Goal: Information Seeking & Learning: Check status

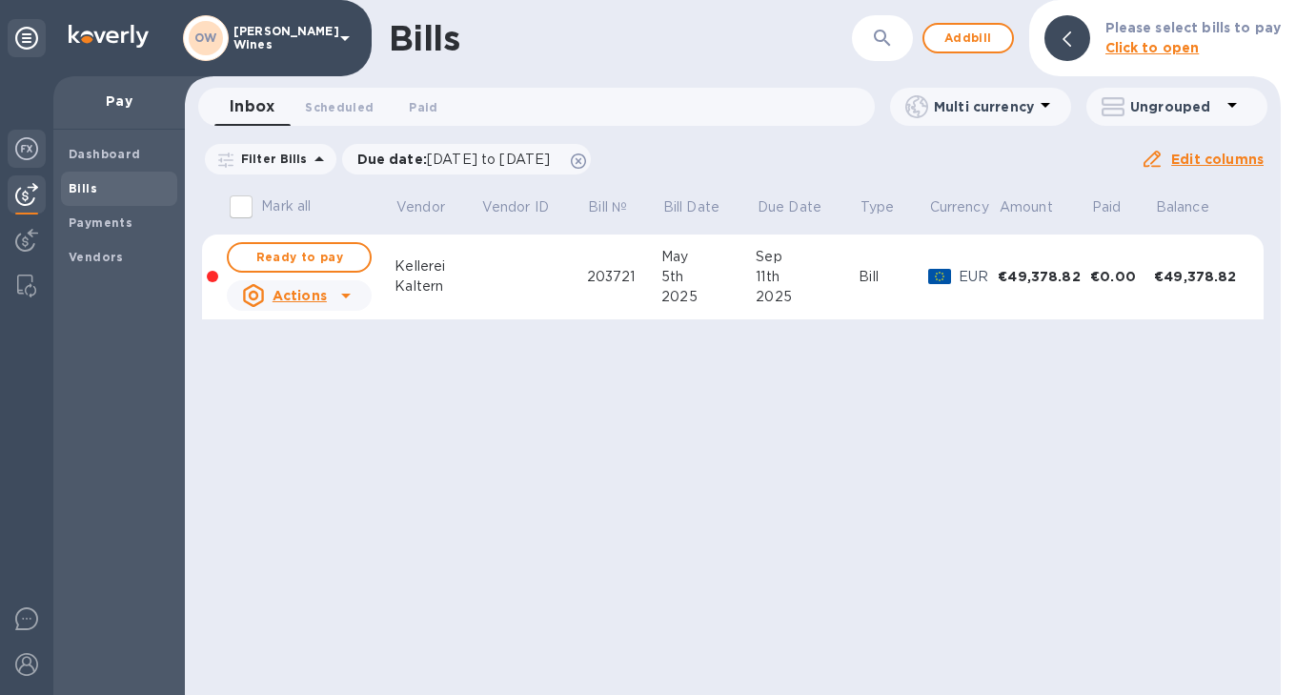
click at [28, 148] on img at bounding box center [26, 148] width 23 height 23
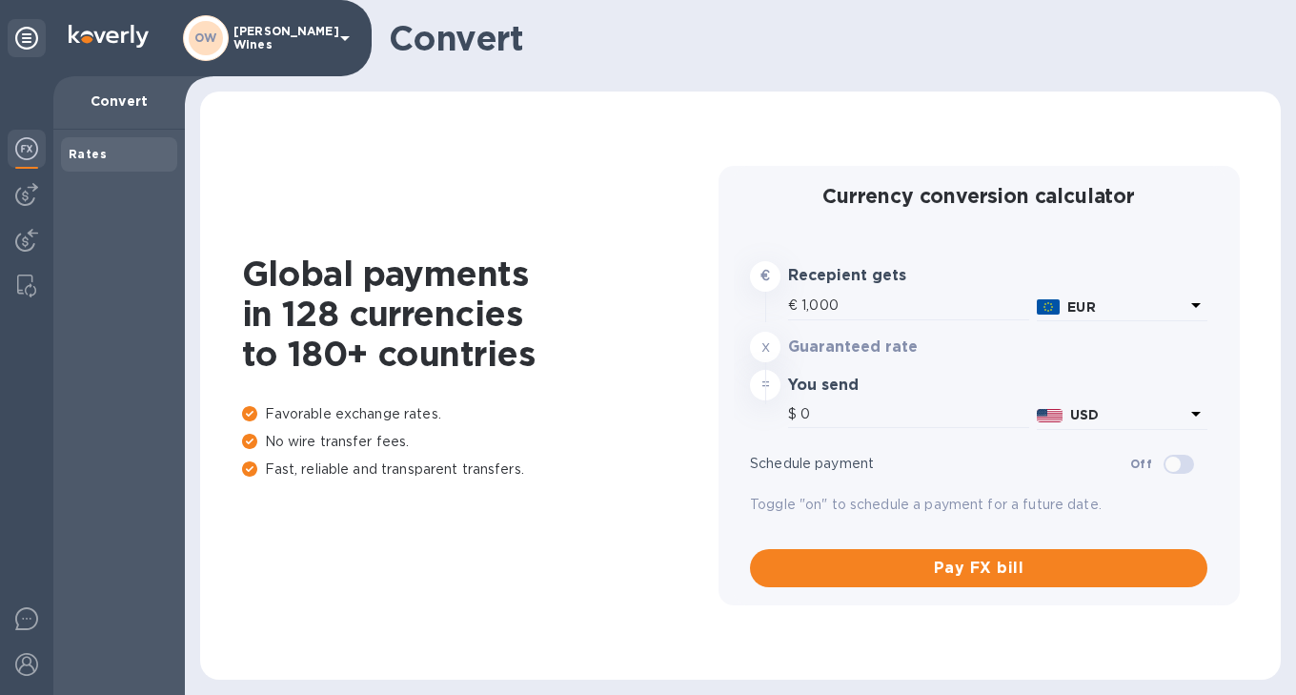
type input "1,169.4"
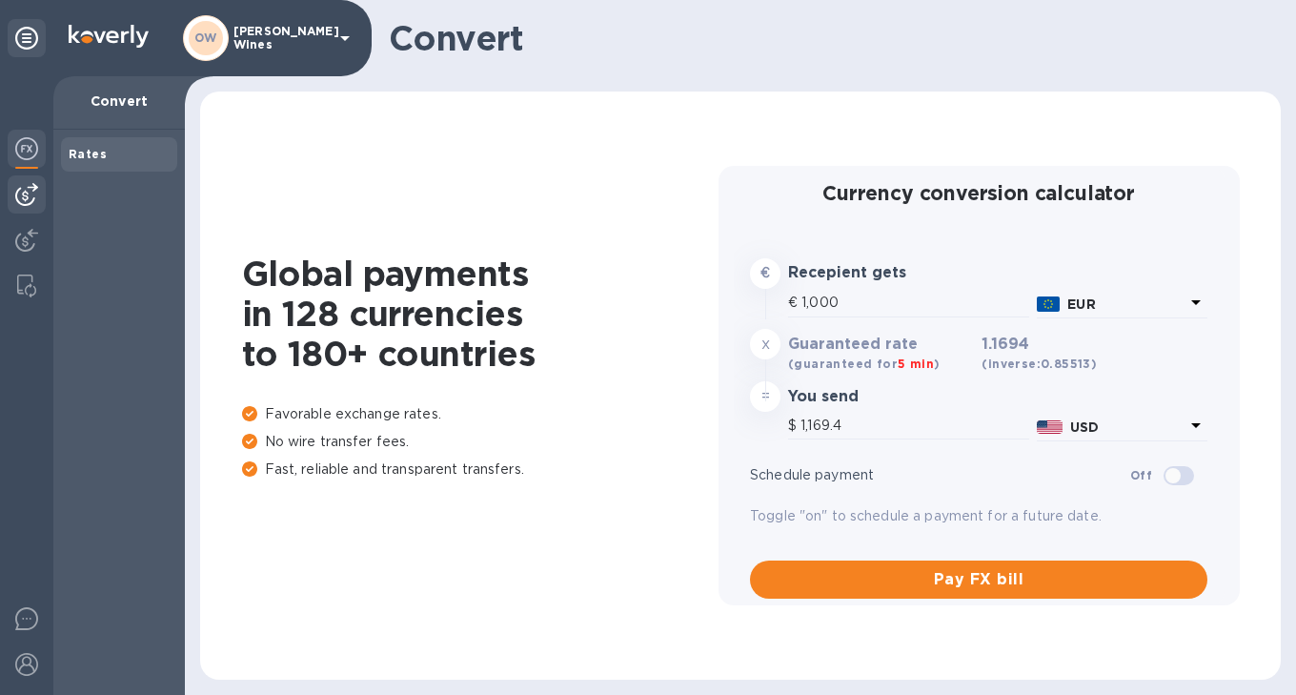
click at [26, 197] on img at bounding box center [26, 194] width 23 height 23
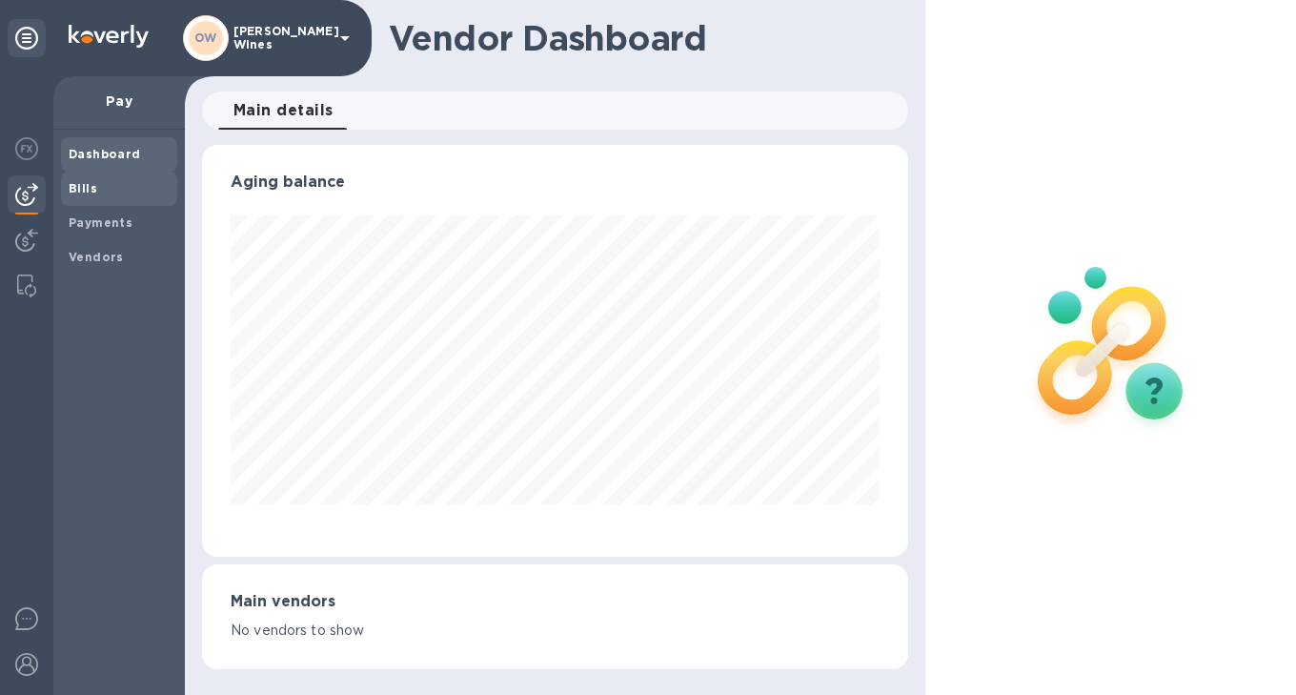
scroll to position [412, 706]
click at [77, 189] on b "Bills" at bounding box center [83, 188] width 29 height 14
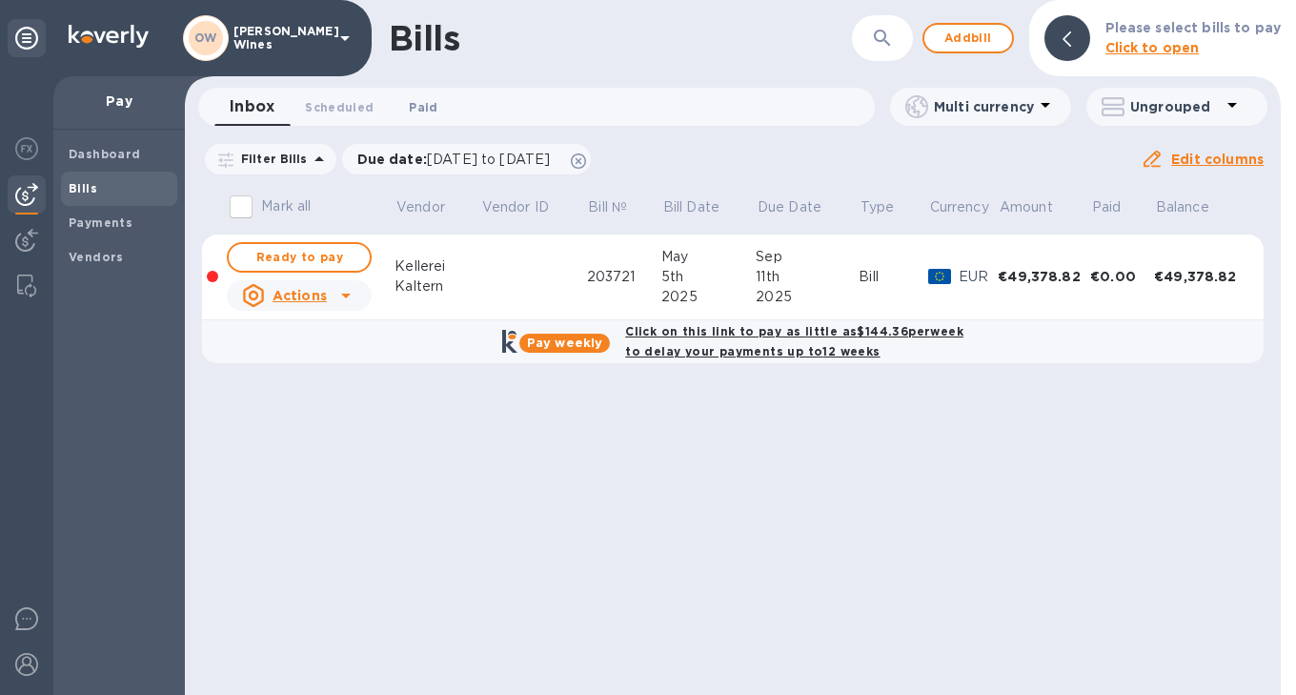
click at [427, 109] on span "Paid 0" at bounding box center [423, 107] width 29 height 20
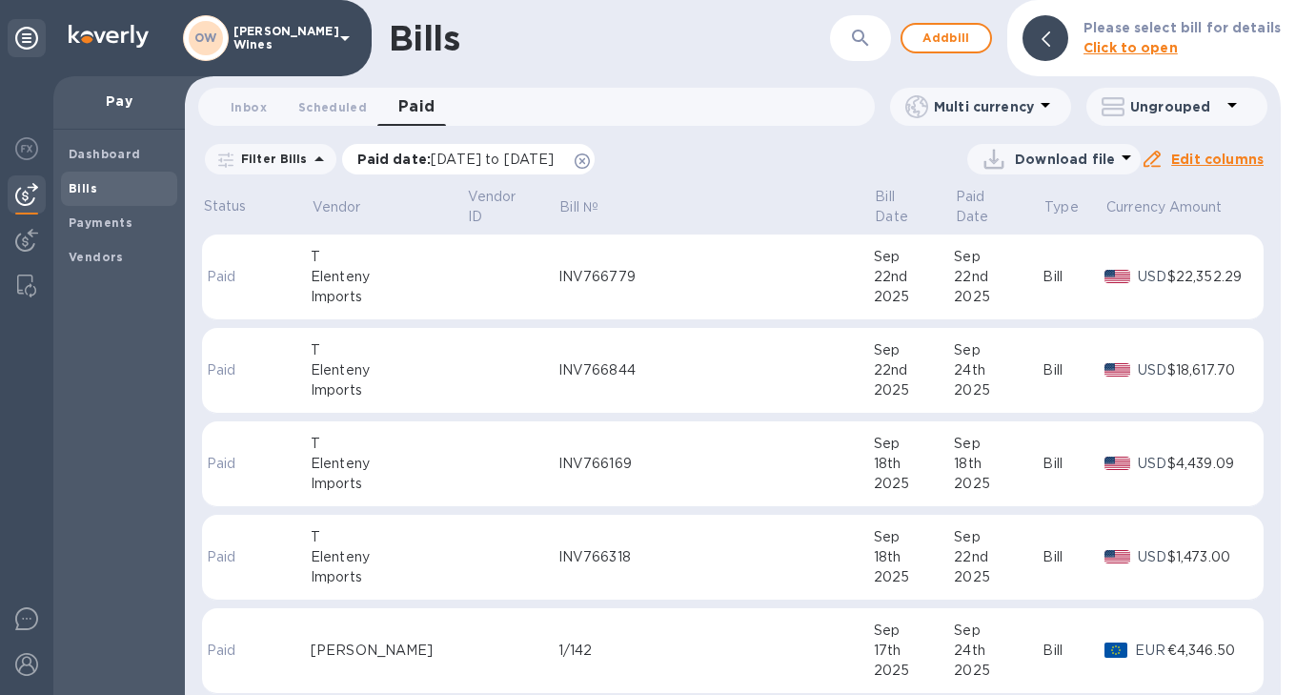
click at [596, 169] on div "Paid date : [DATE] to [DATE]" at bounding box center [469, 159] width 254 height 31
click at [564, 155] on p "Paid date : [DATE] to [DATE]" at bounding box center [460, 159] width 207 height 19
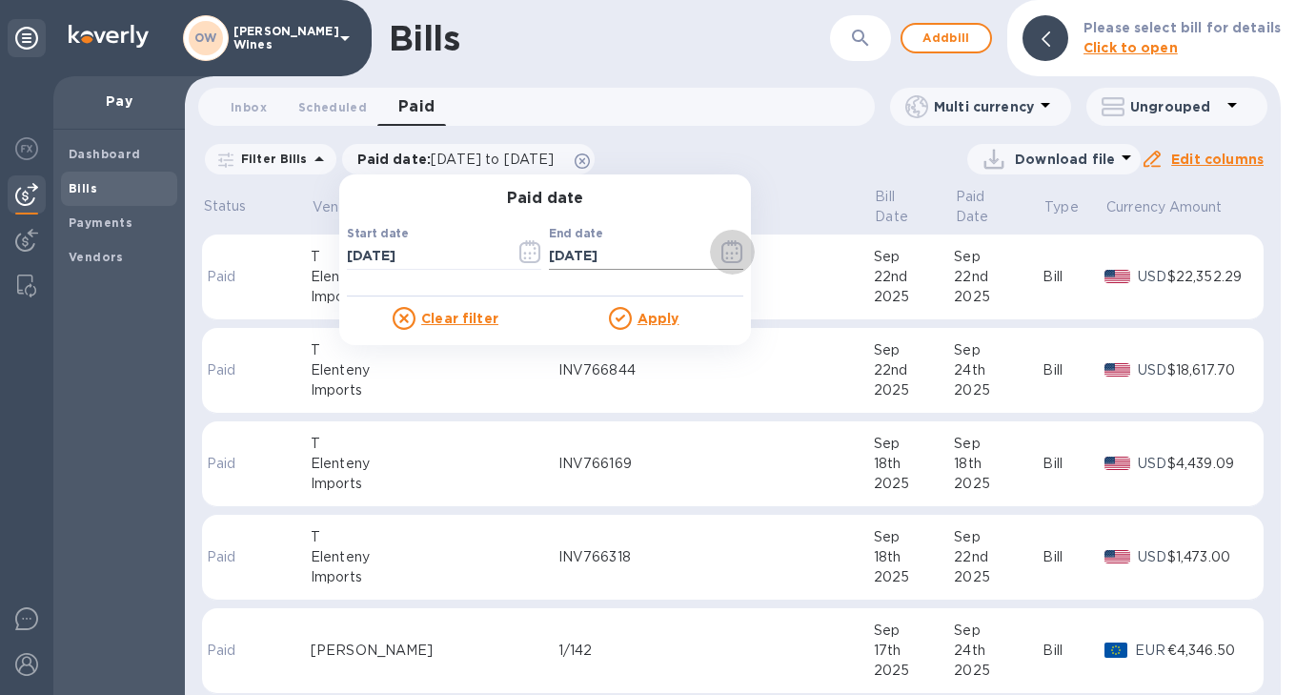
click at [730, 265] on button "button" at bounding box center [732, 252] width 45 height 46
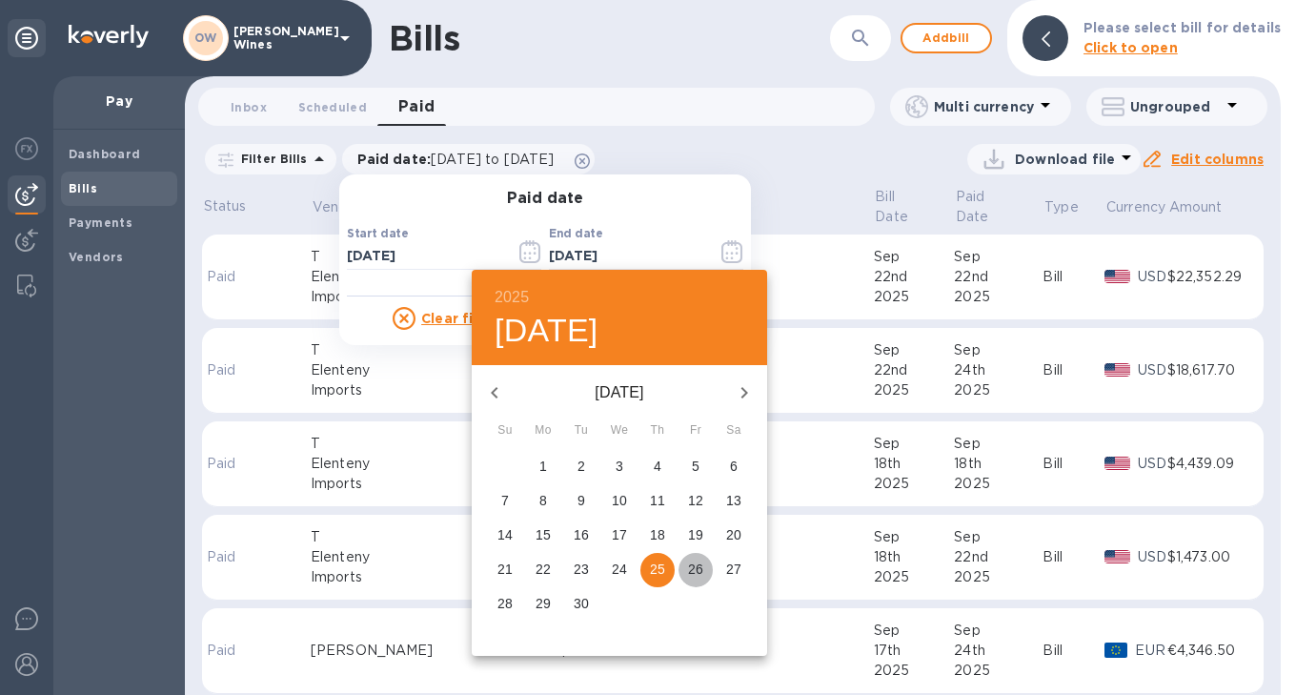
click at [691, 569] on p "26" at bounding box center [695, 568] width 15 height 19
type input "[DATE]"
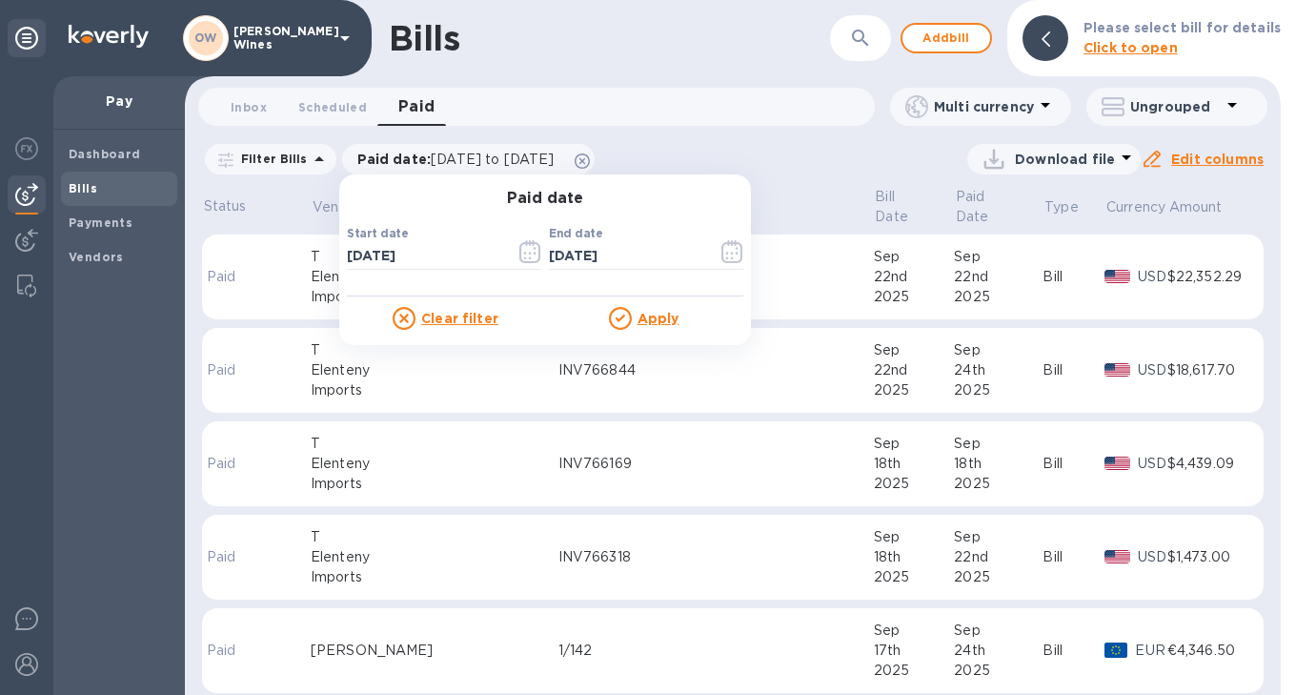
click at [1038, 107] on icon at bounding box center [1045, 104] width 23 height 23
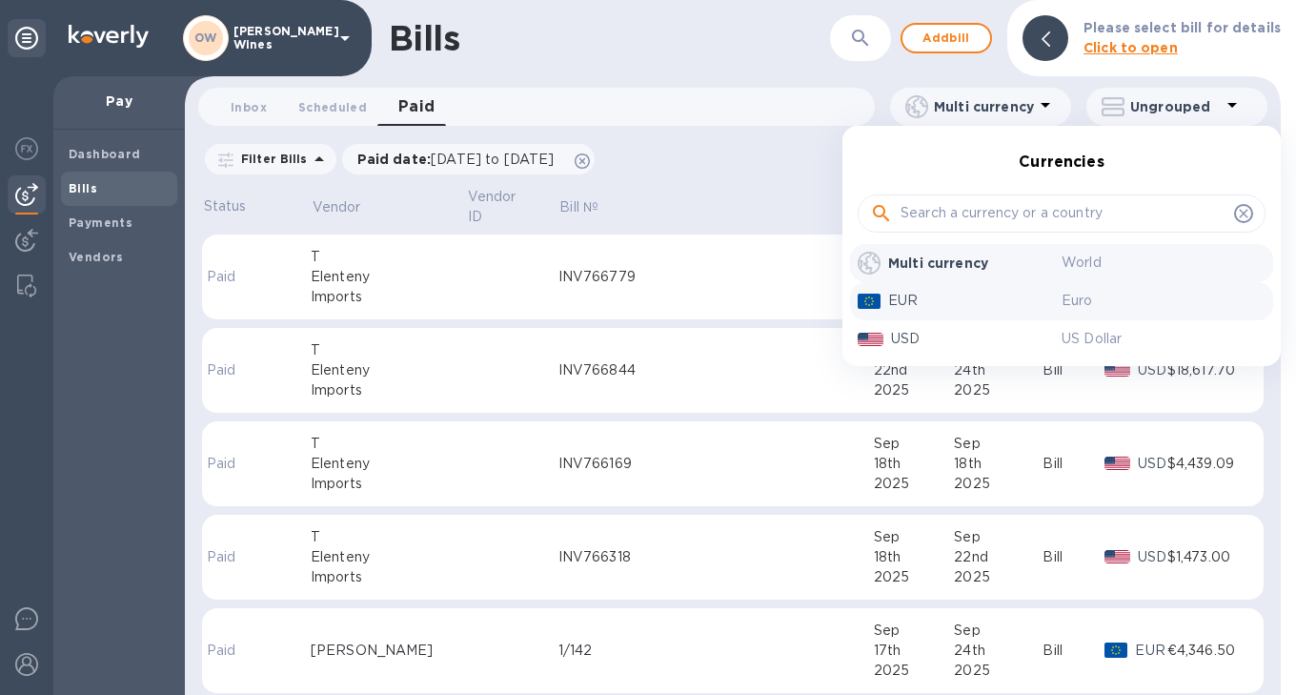
click at [915, 302] on p "EUR" at bounding box center [974, 301] width 173 height 20
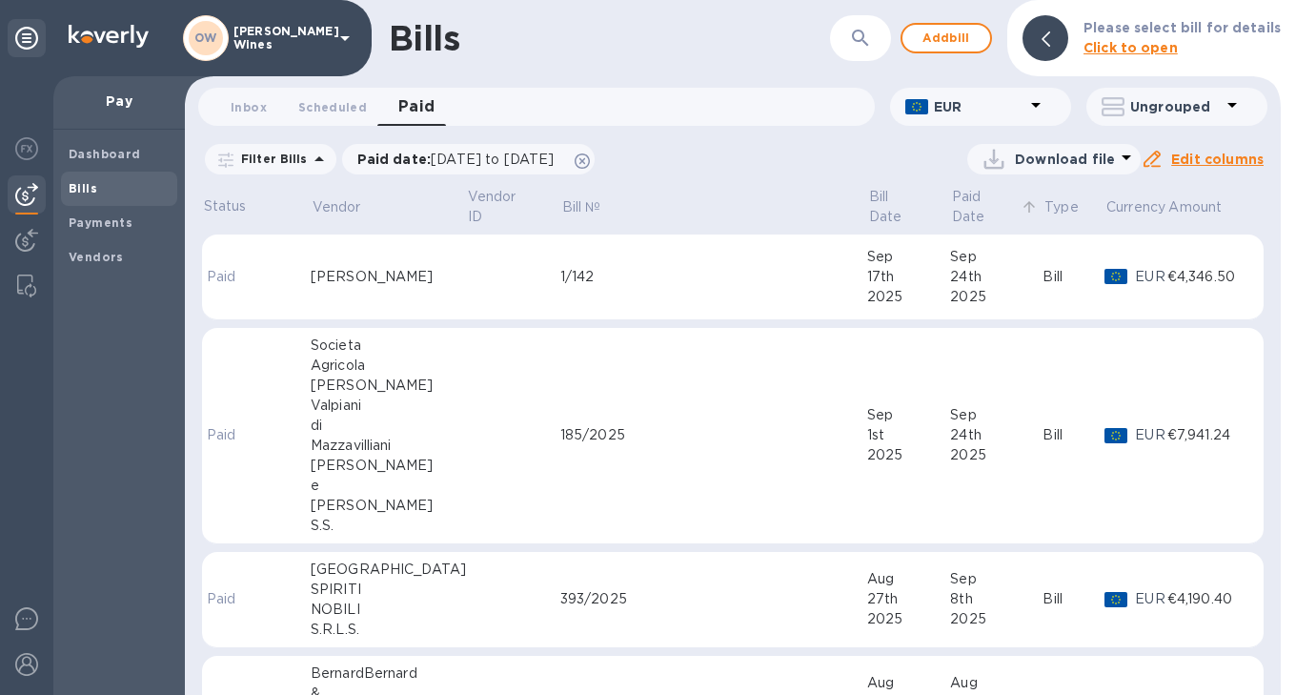
click at [983, 193] on p "Paid Date" at bounding box center [984, 207] width 65 height 40
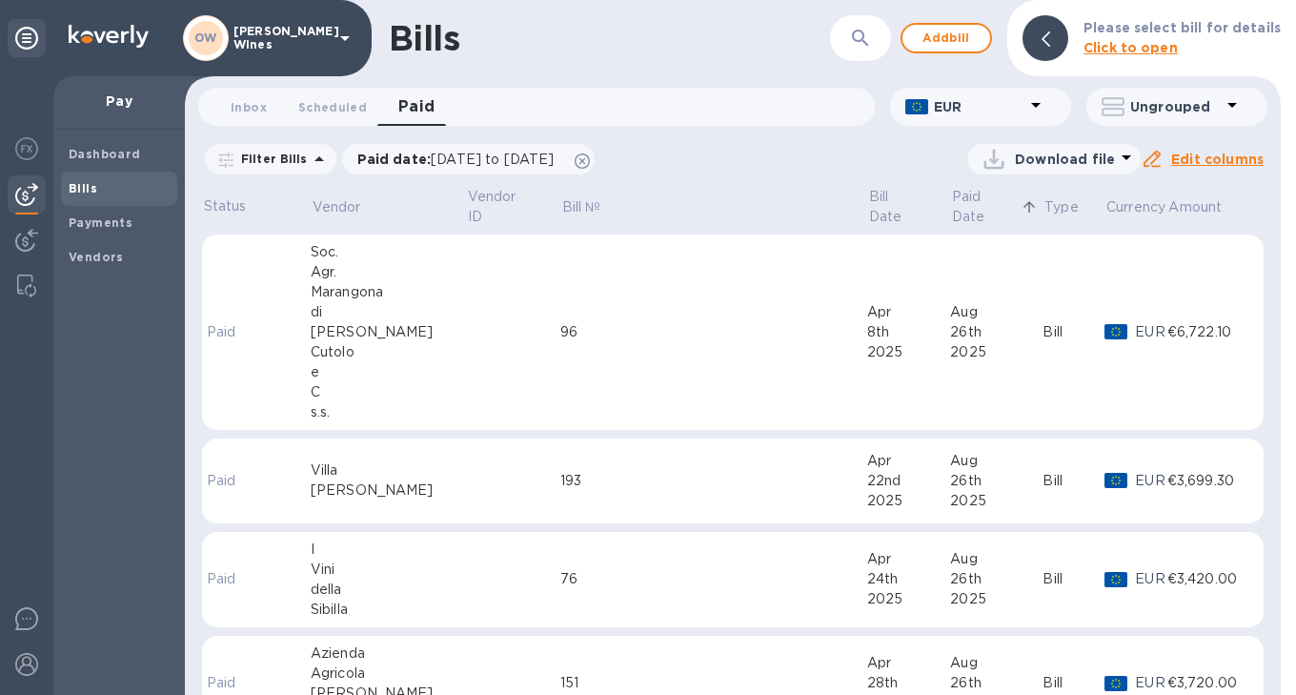
click at [956, 197] on p "Paid Date" at bounding box center [984, 207] width 65 height 40
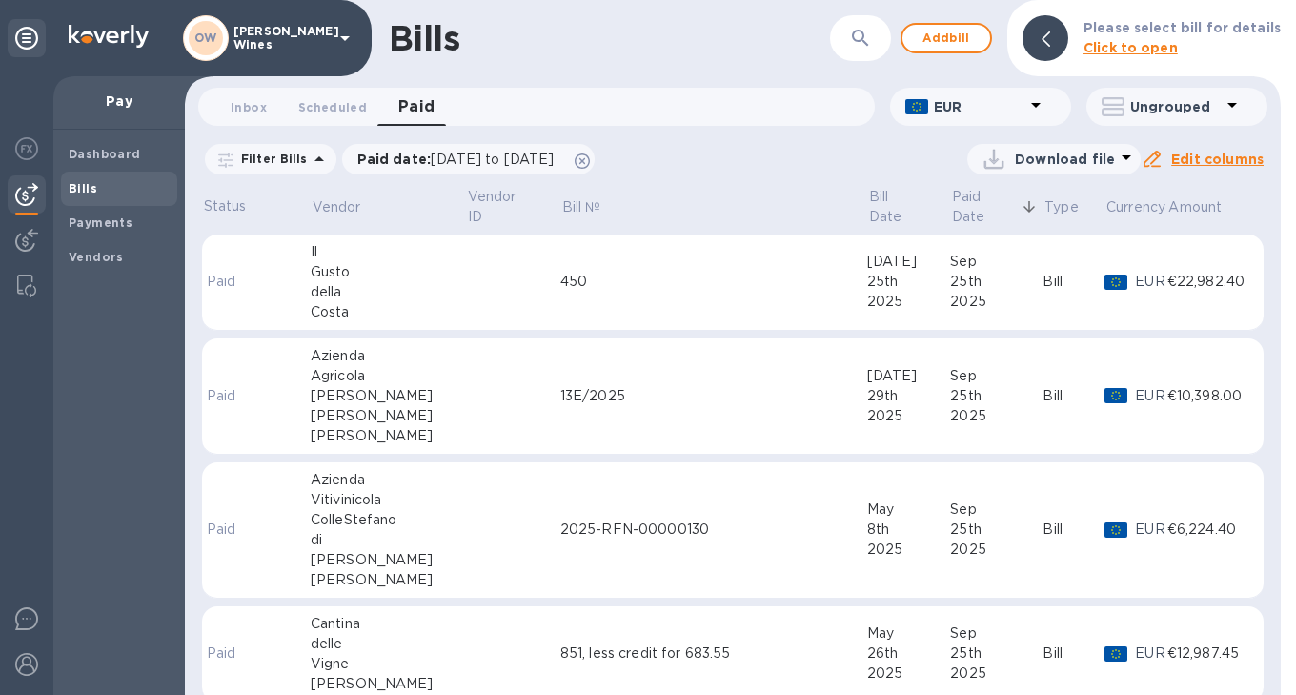
click at [664, 286] on td "450" at bounding box center [713, 282] width 307 height 96
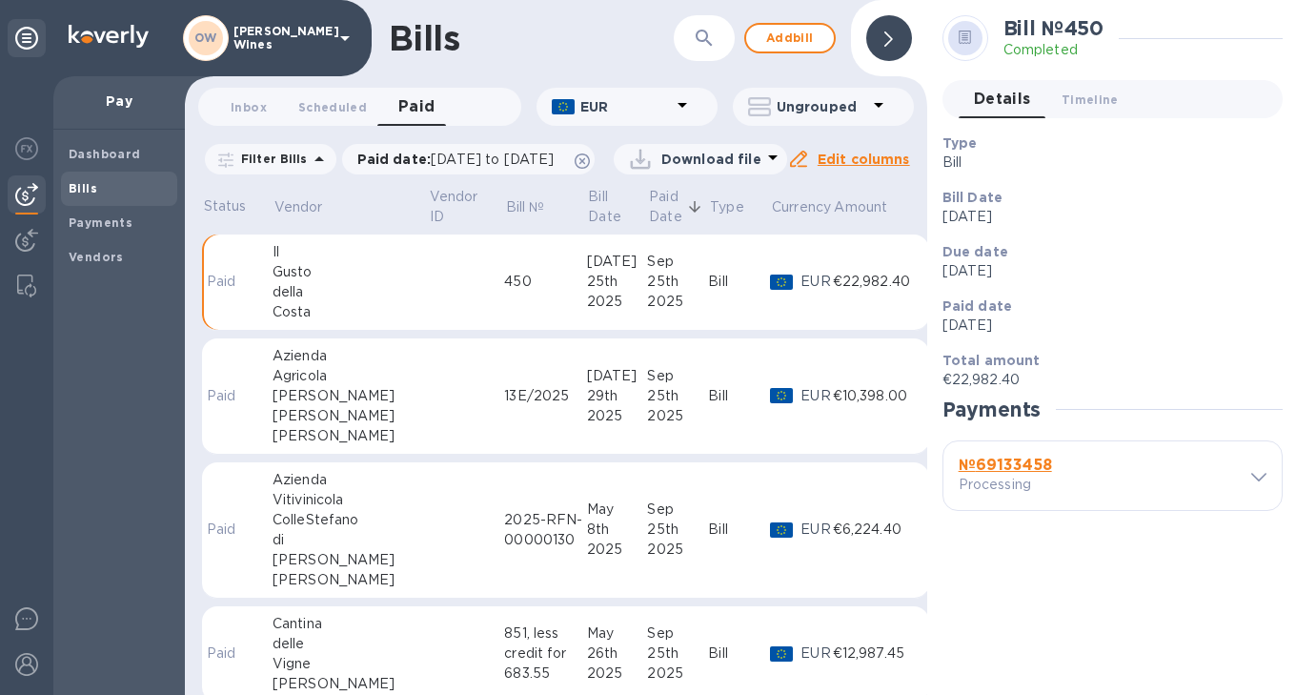
click at [999, 465] on b "№ 69133458" at bounding box center [1005, 465] width 93 height 18
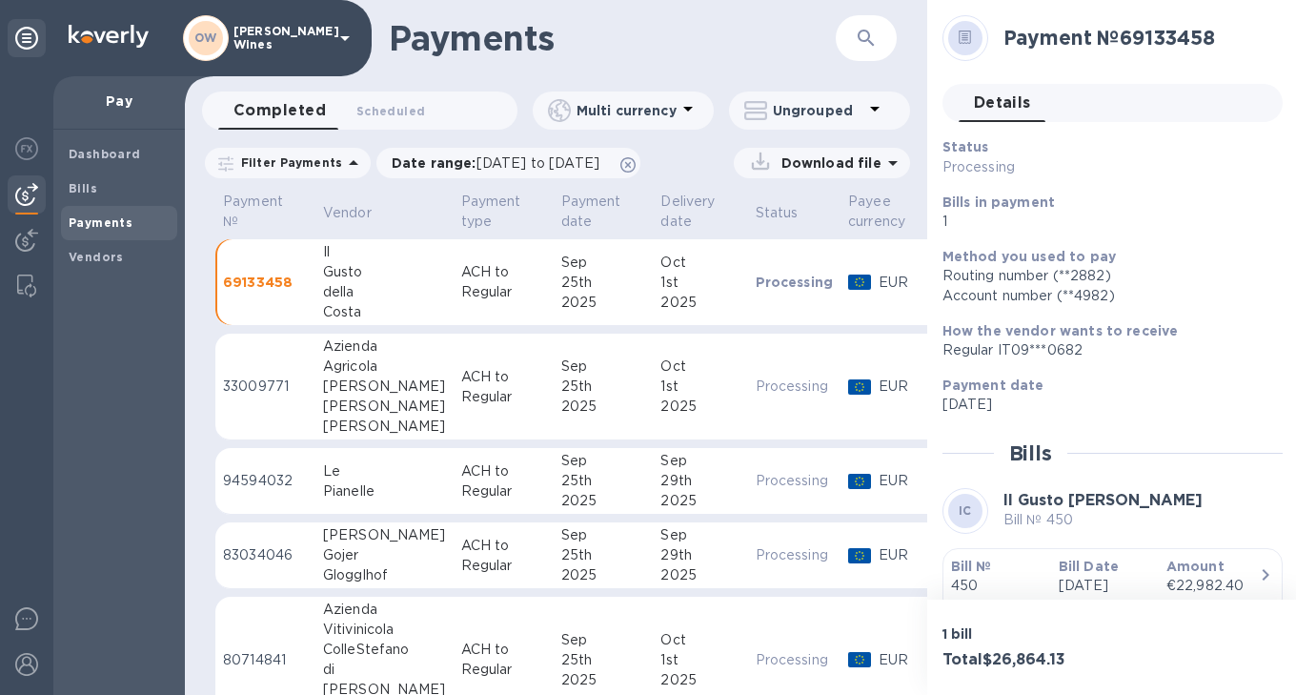
click at [979, 564] on b "Bill №" at bounding box center [971, 566] width 41 height 15
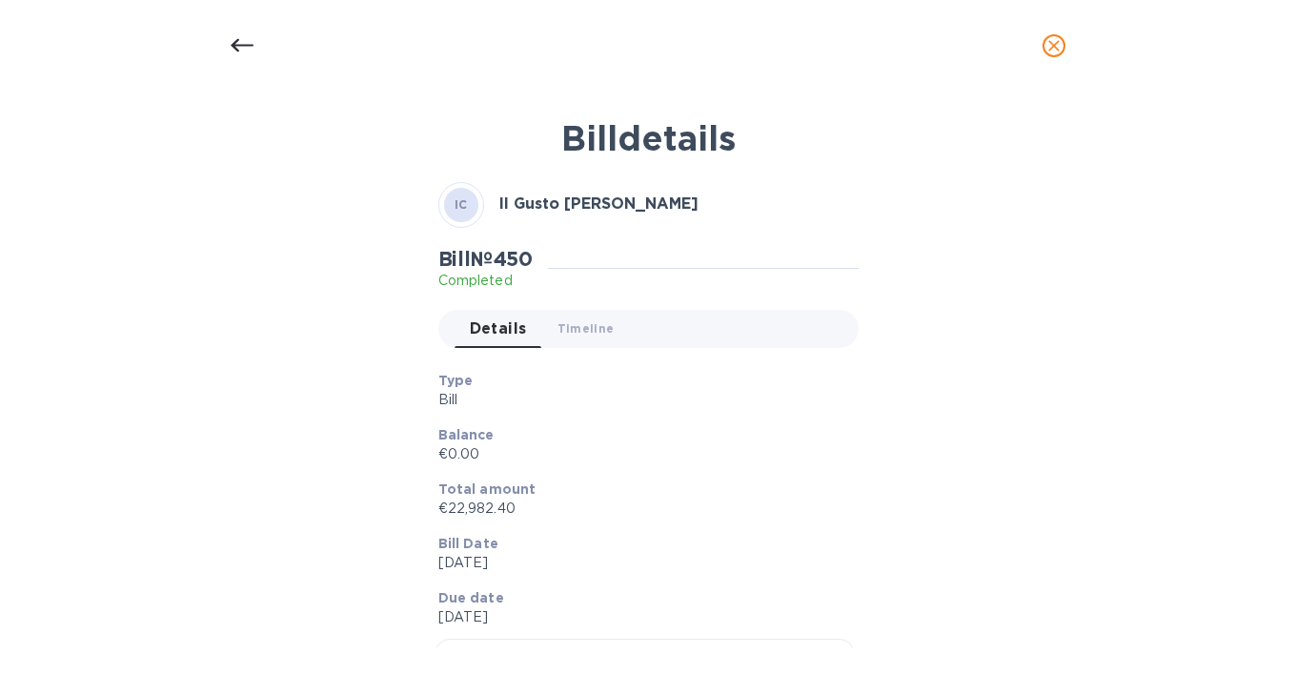
click at [238, 44] on icon at bounding box center [242, 45] width 23 height 13
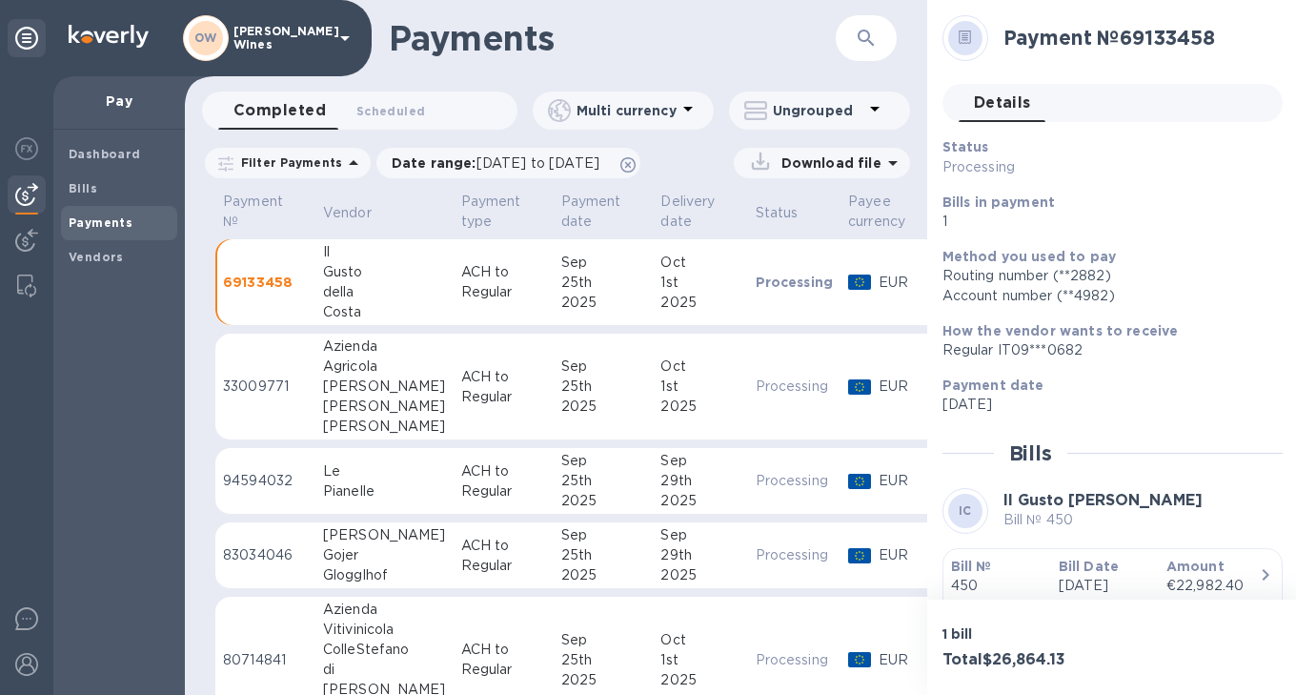
click at [238, 44] on icon at bounding box center [242, 45] width 23 height 13
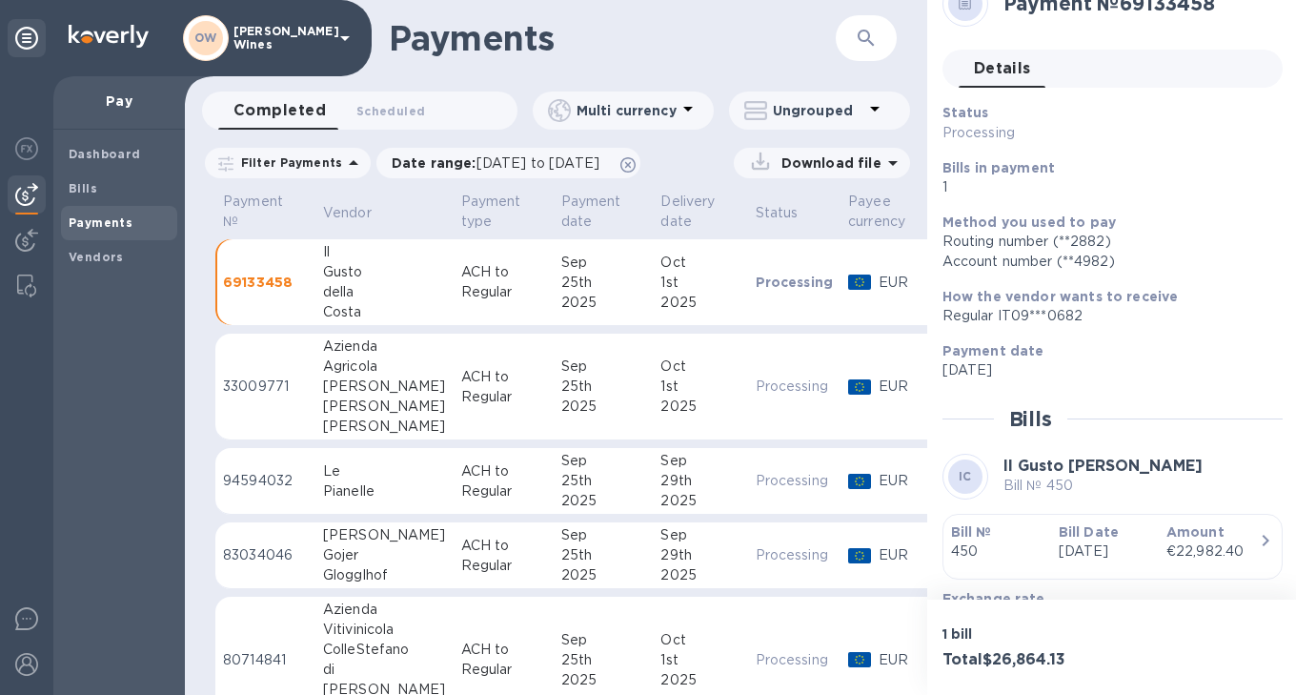
click at [333, 390] on div "[PERSON_NAME]" at bounding box center [384, 386] width 123 height 20
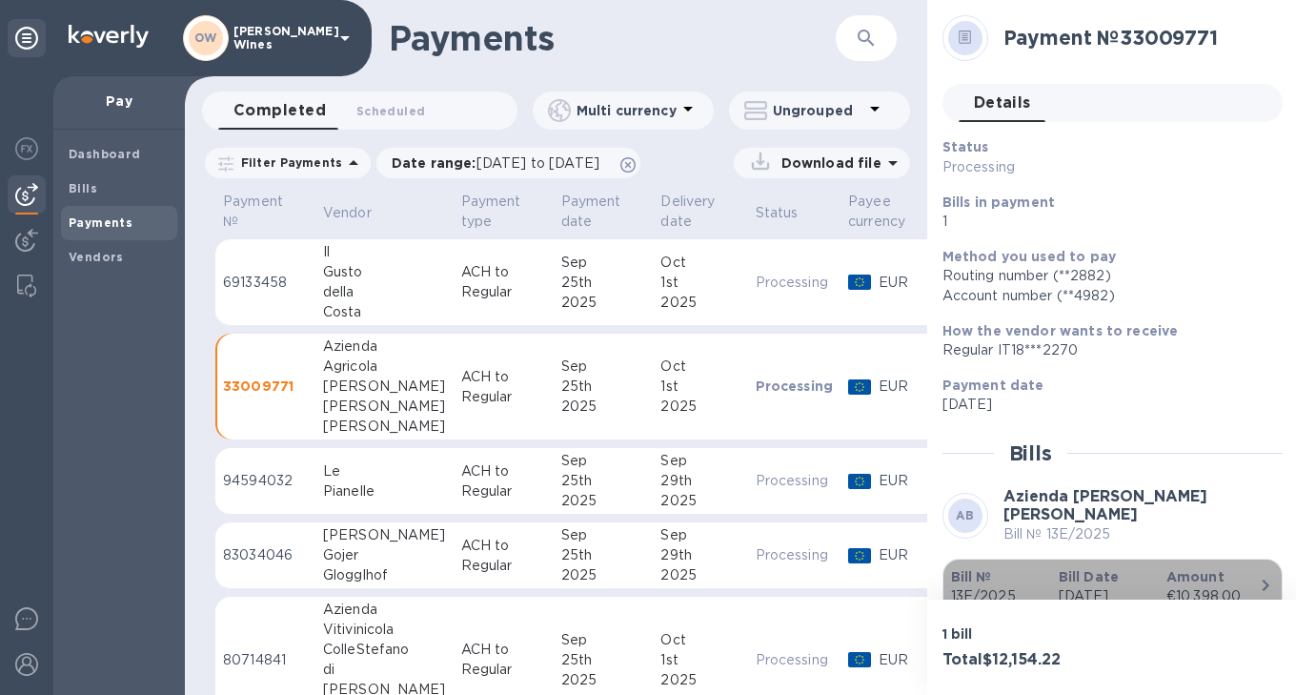
click at [975, 576] on b "Bill №" at bounding box center [971, 576] width 41 height 15
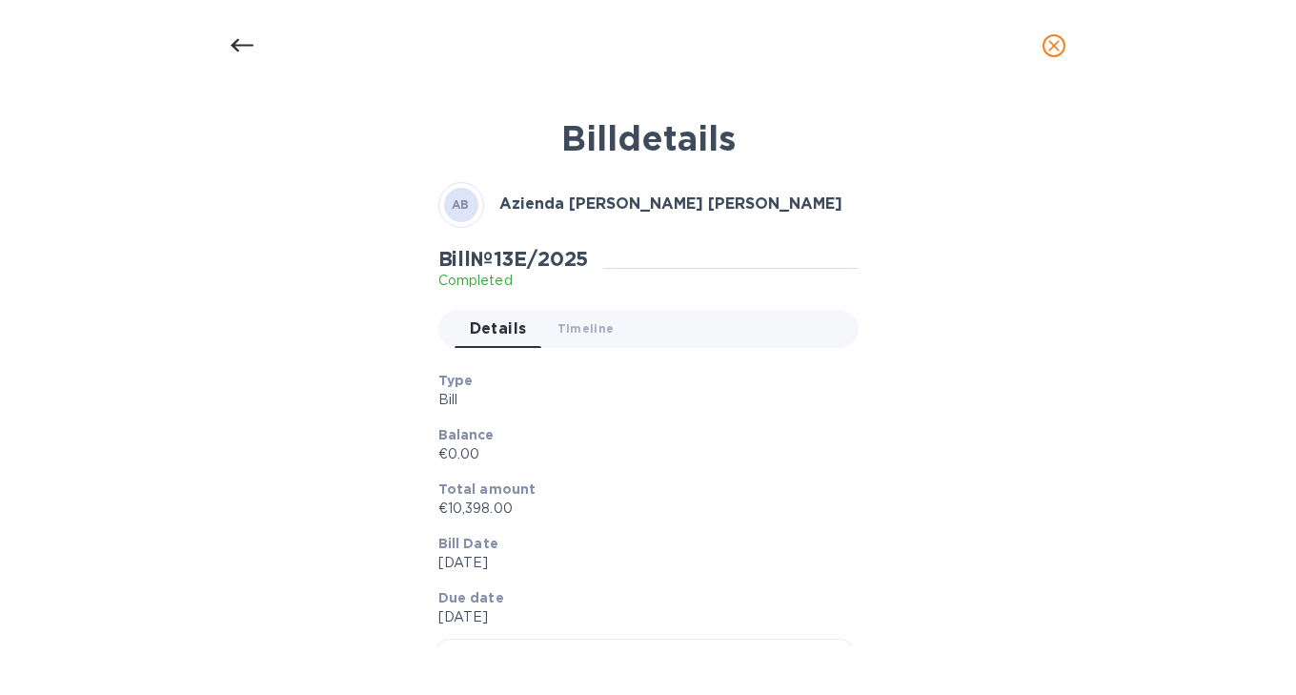
click at [238, 37] on icon at bounding box center [242, 45] width 23 height 23
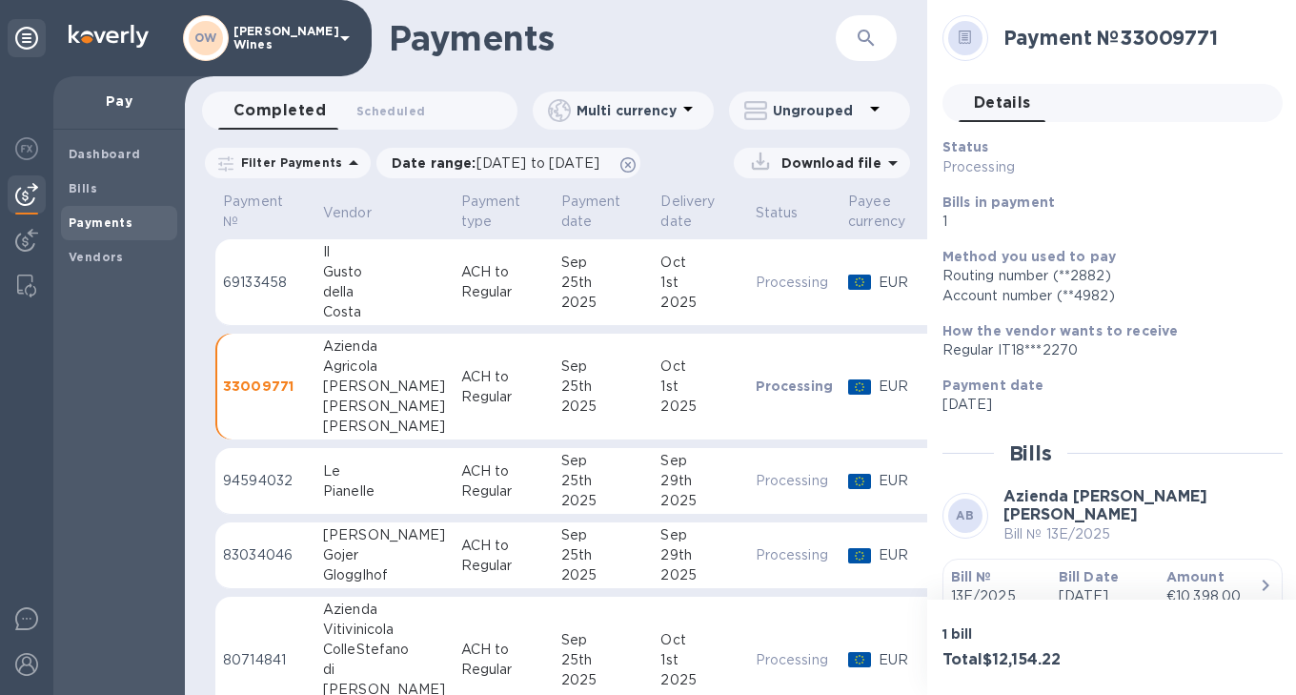
scroll to position [45, 0]
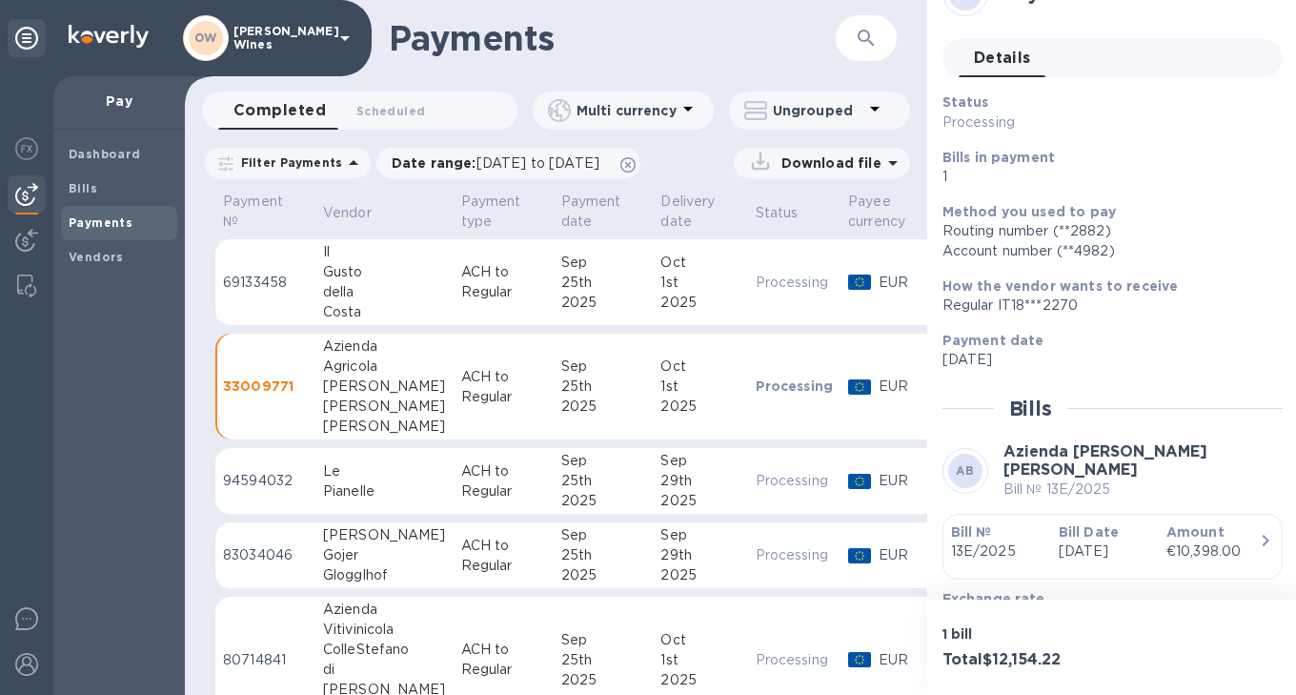
click at [343, 494] on div "Pianelle" at bounding box center [384, 491] width 123 height 20
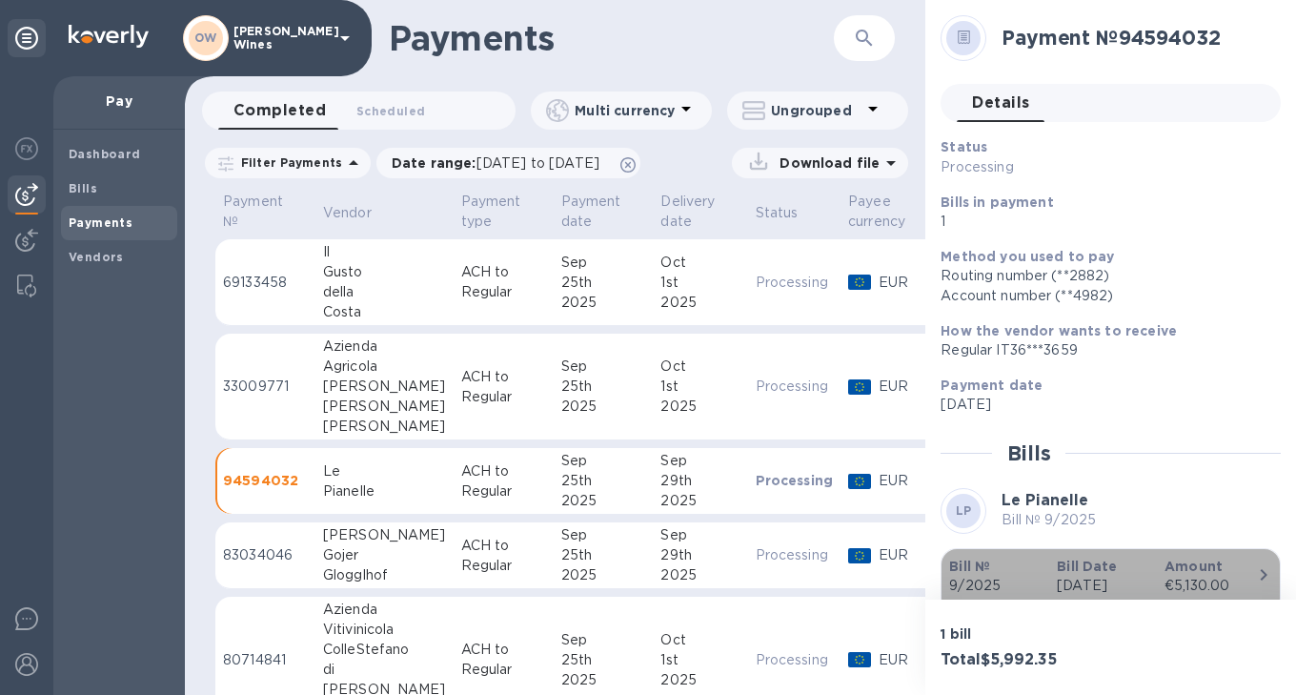
click at [972, 557] on p "Bill №" at bounding box center [995, 566] width 92 height 19
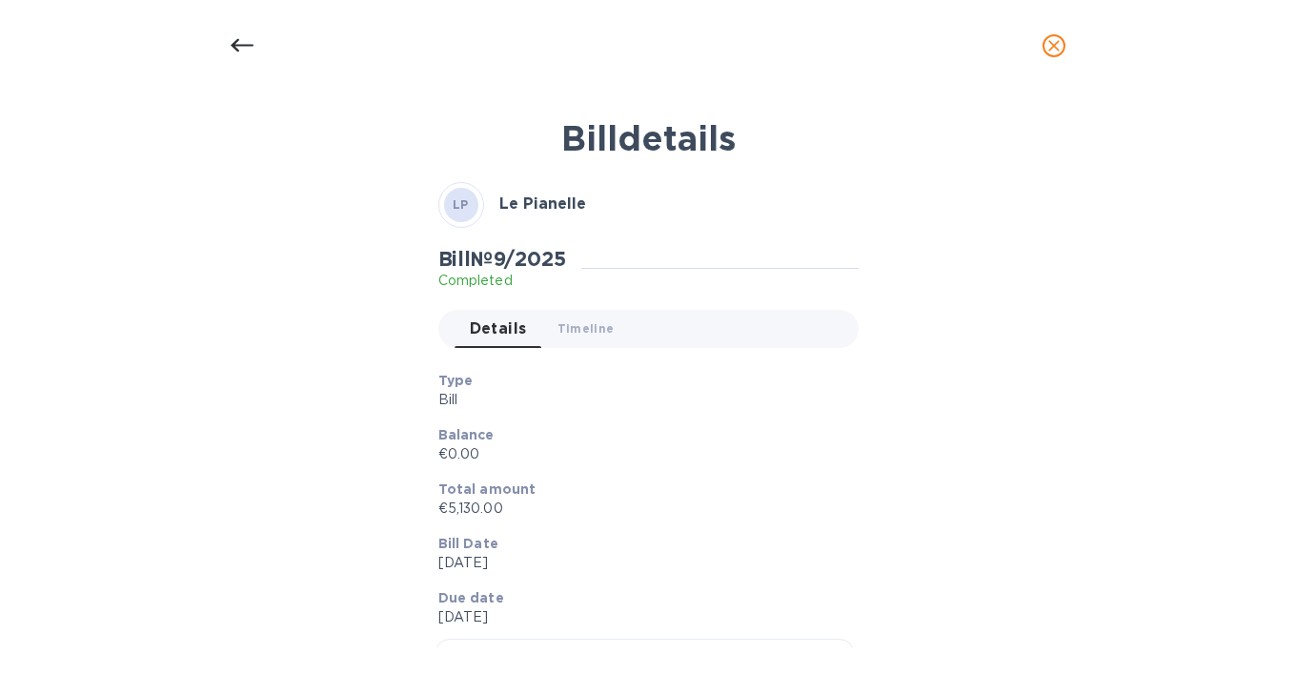
click at [236, 46] on icon at bounding box center [242, 45] width 23 height 23
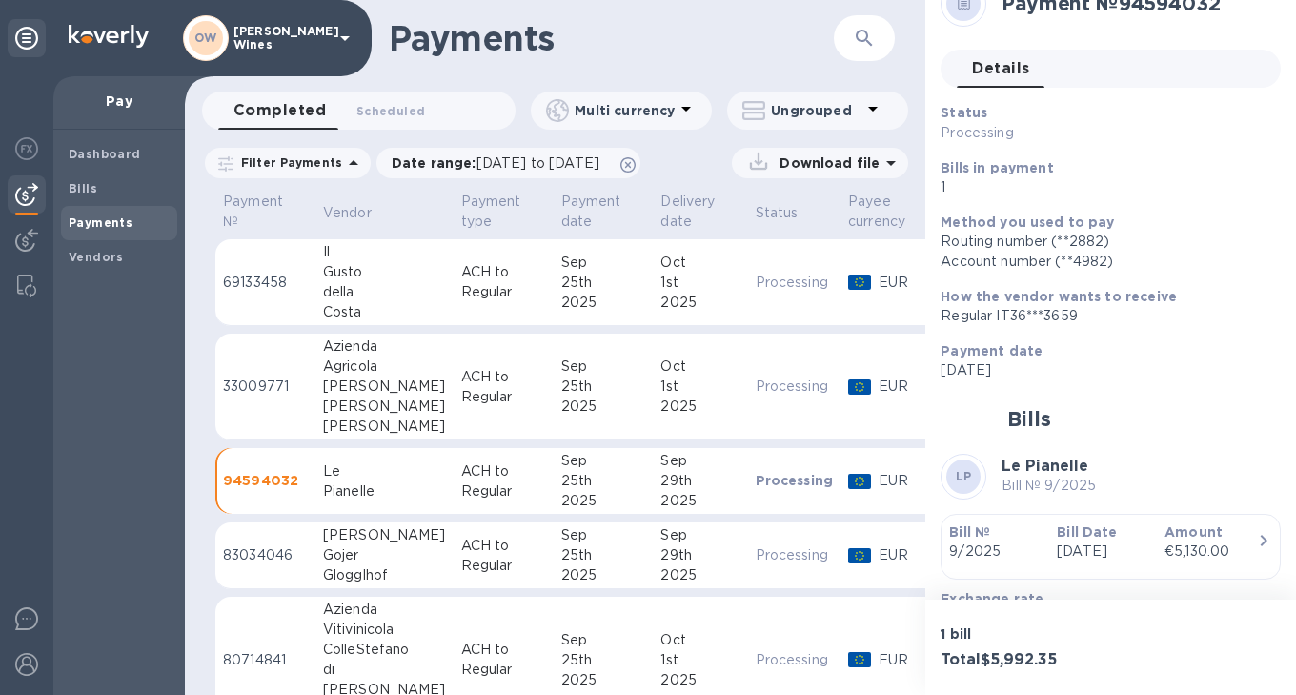
click at [346, 555] on div "Gojer" at bounding box center [384, 555] width 123 height 20
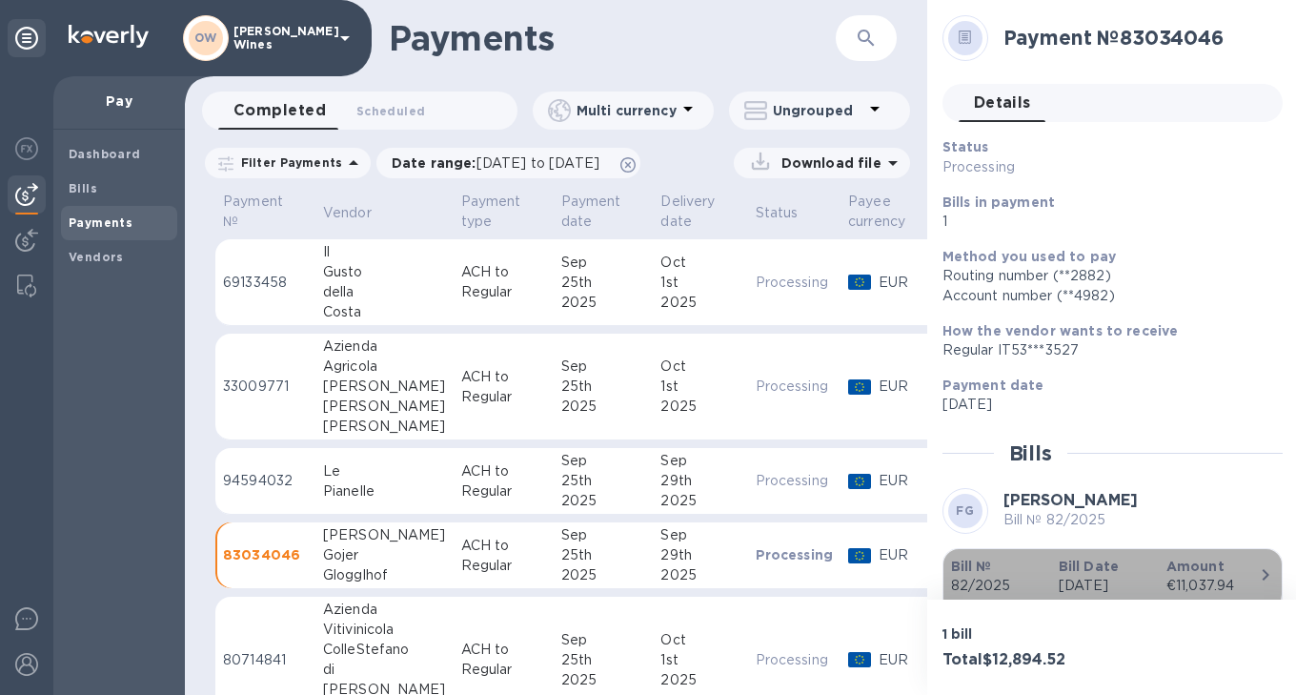
click at [976, 559] on b "Bill №" at bounding box center [971, 566] width 41 height 15
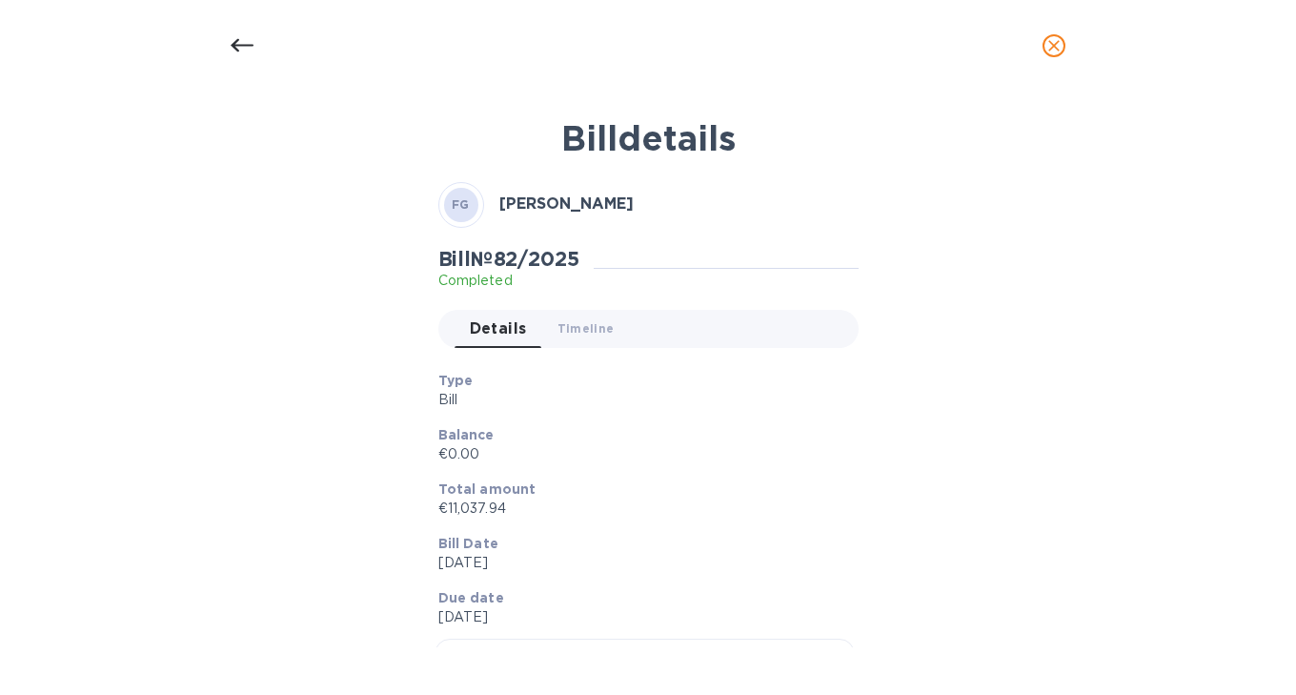
click at [239, 46] on icon at bounding box center [242, 45] width 23 height 23
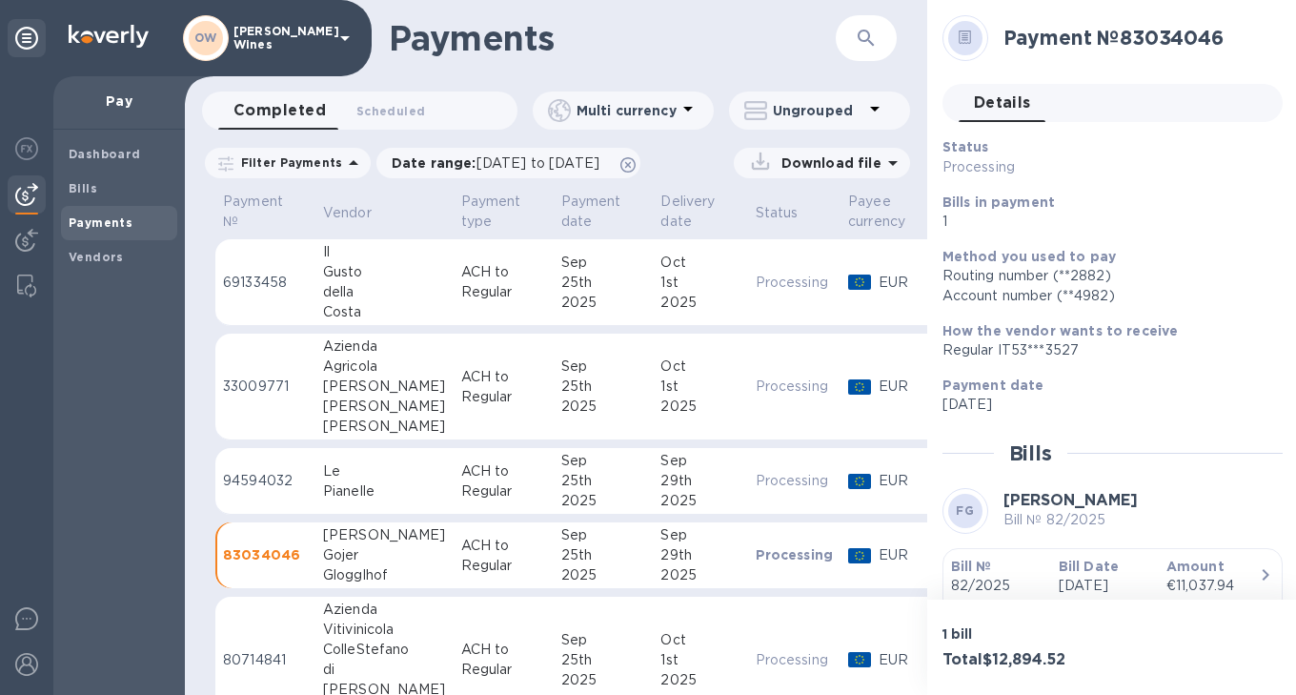
scroll to position [34, 0]
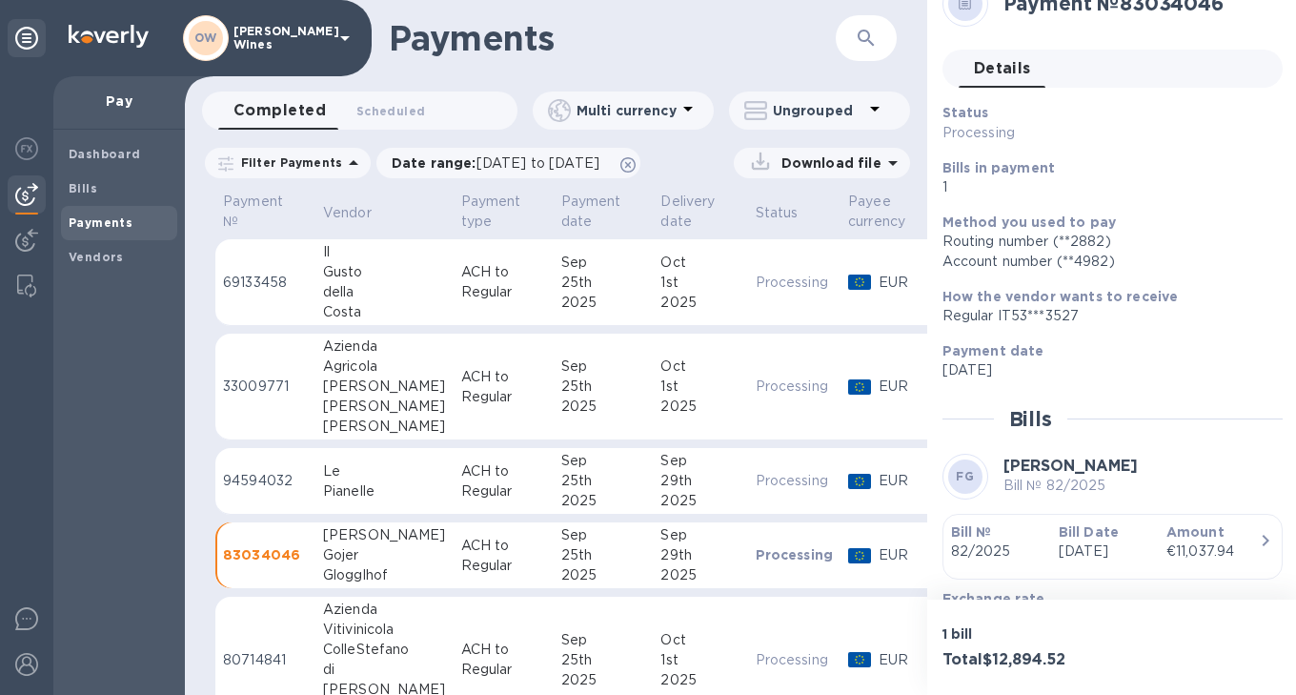
click at [356, 640] on div "ColleStefano" at bounding box center [384, 650] width 123 height 20
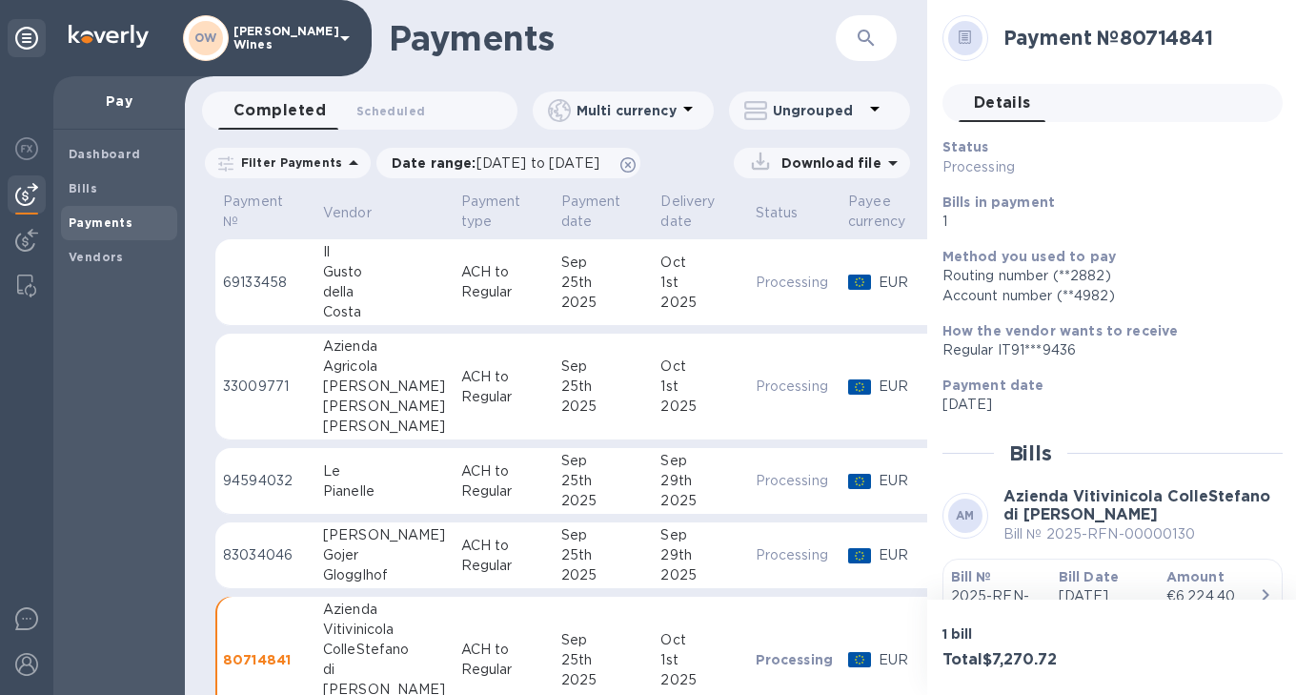
click at [979, 569] on b "Bill №" at bounding box center [971, 576] width 41 height 15
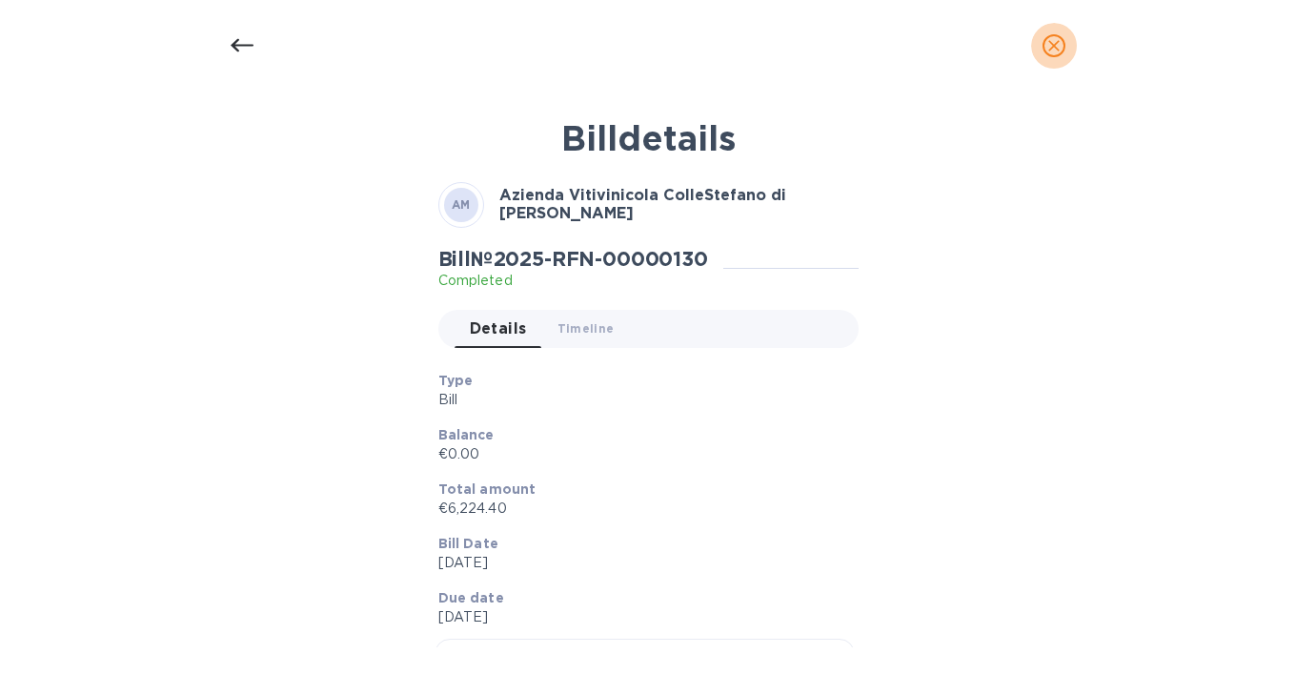
click at [1051, 46] on icon "close" at bounding box center [1054, 45] width 19 height 19
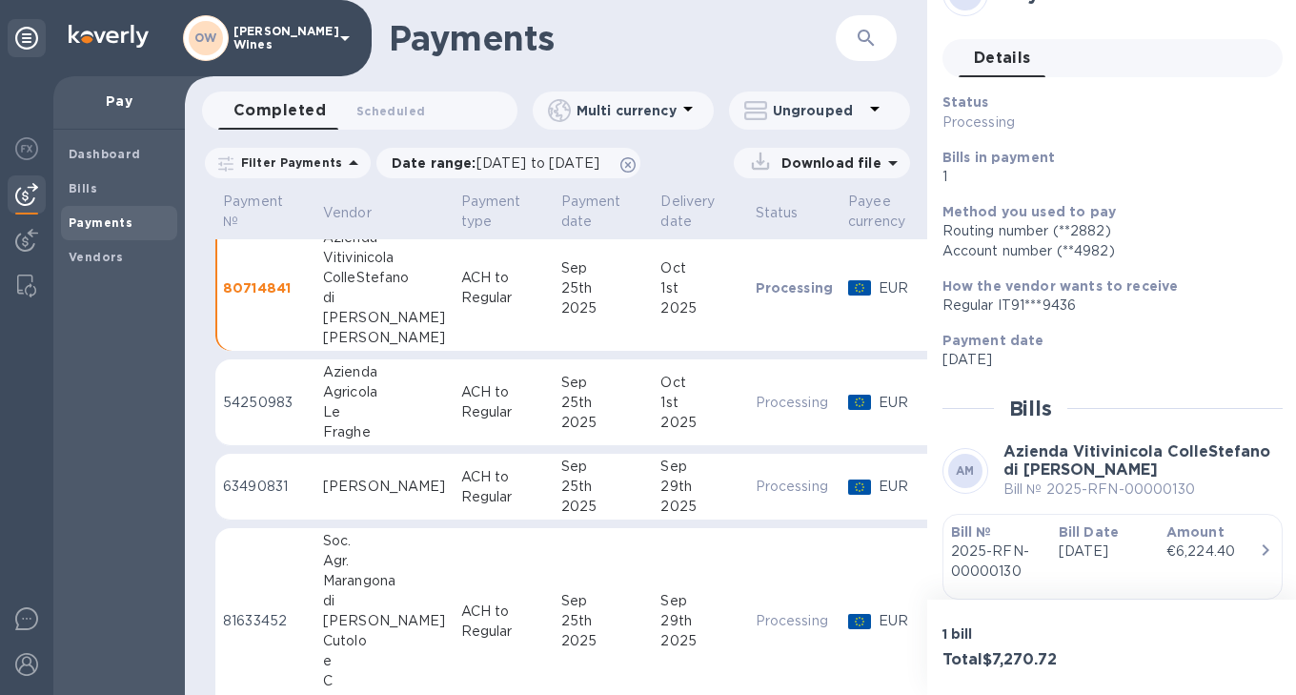
scroll to position [359, 0]
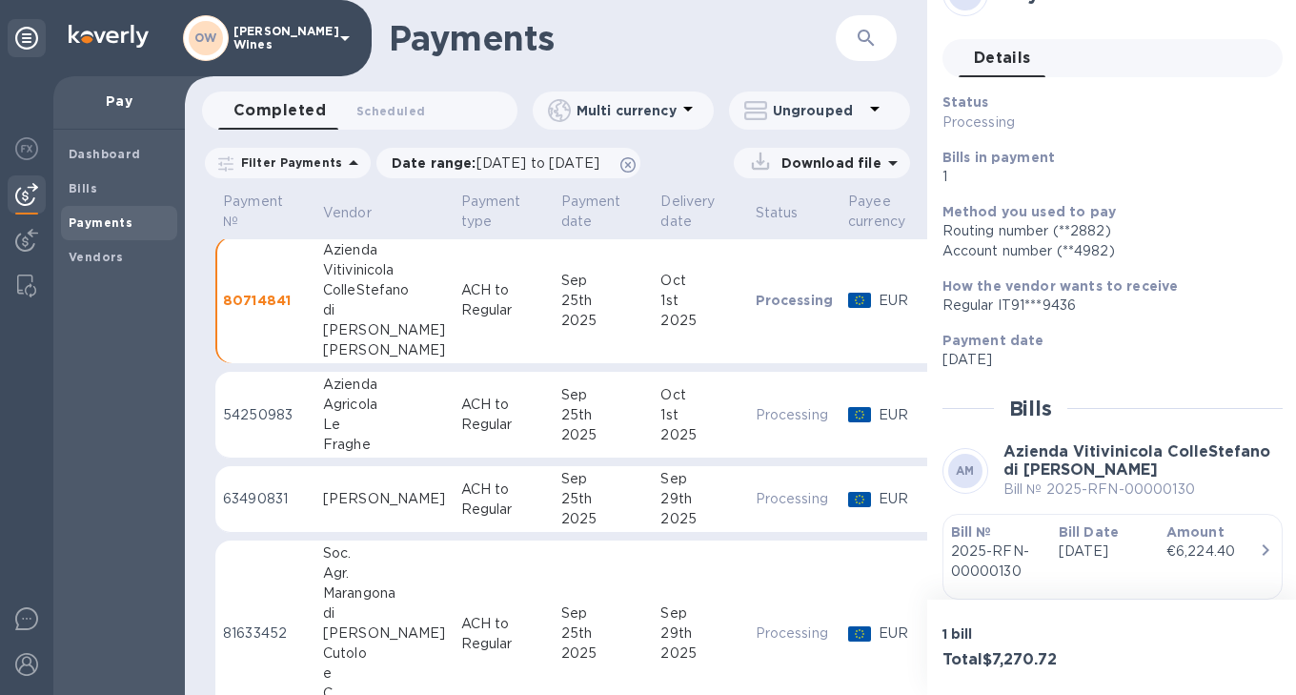
click at [390, 435] on div "Fraghe" at bounding box center [384, 445] width 123 height 20
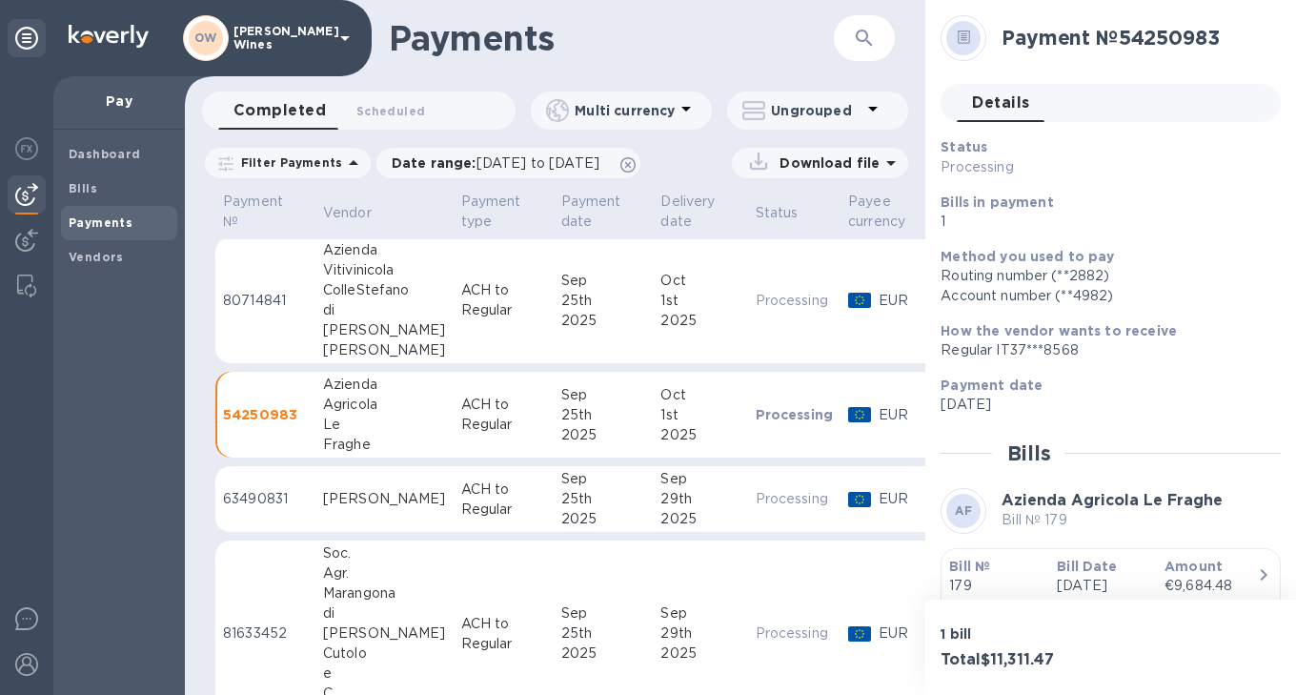
click at [975, 564] on b "Bill №" at bounding box center [969, 566] width 41 height 15
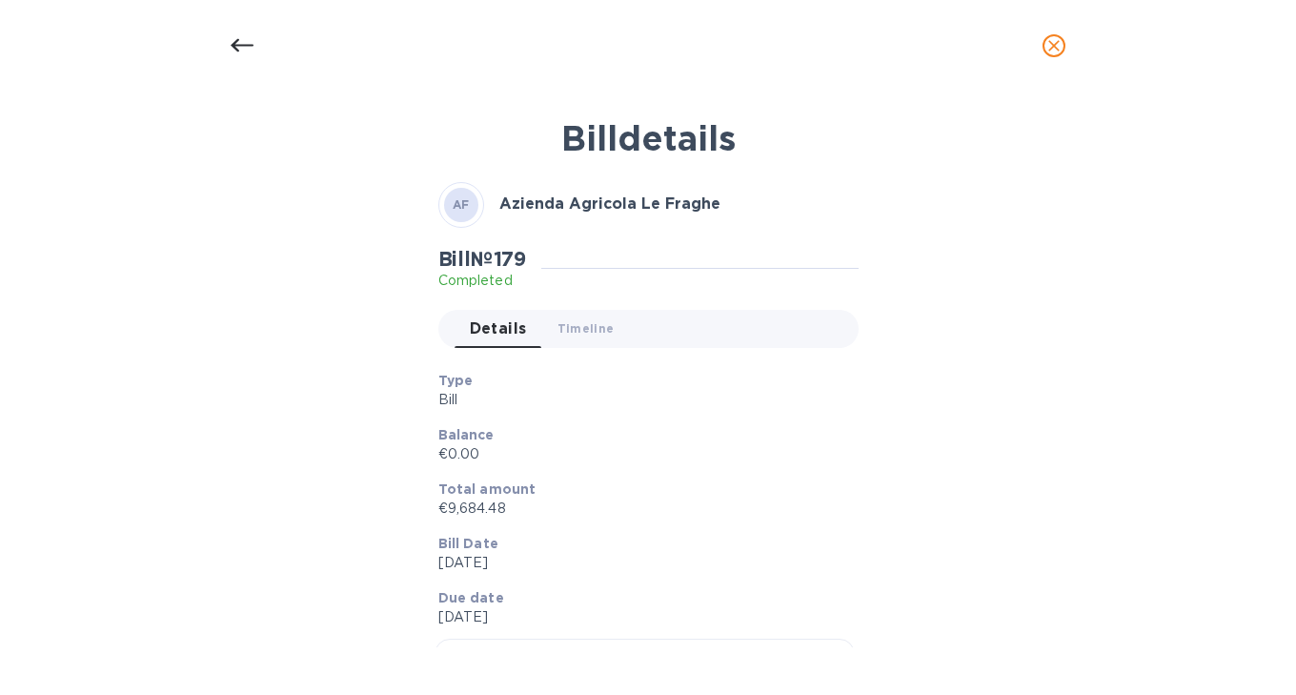
scroll to position [360, 0]
click at [237, 43] on icon at bounding box center [242, 45] width 23 height 23
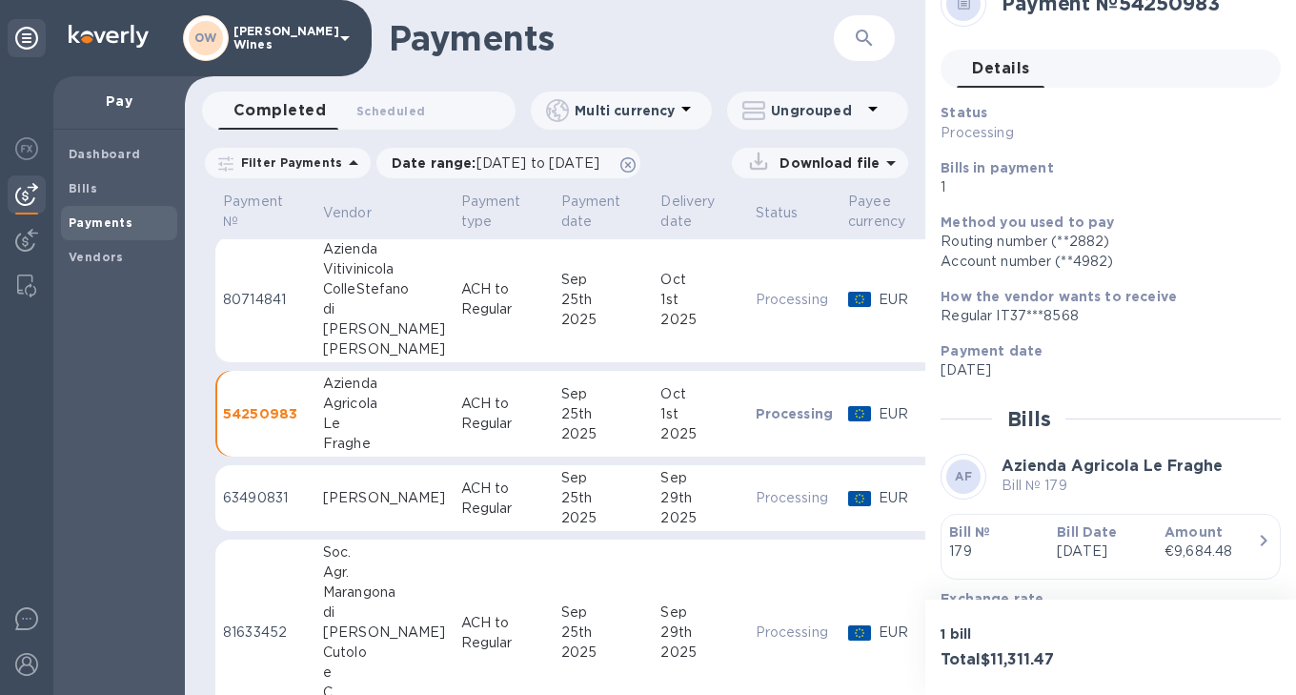
click at [454, 510] on td "ACH to Regular" at bounding box center [504, 498] width 100 height 67
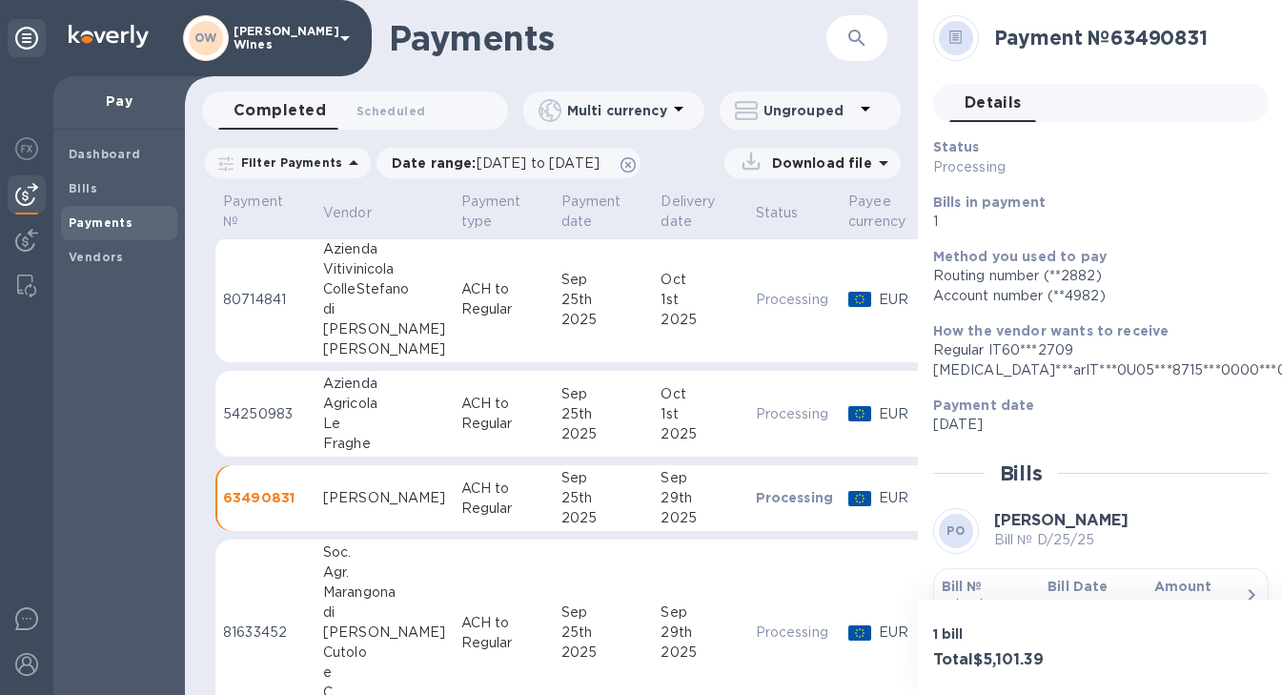
click at [959, 585] on b "Bill №" at bounding box center [962, 586] width 41 height 15
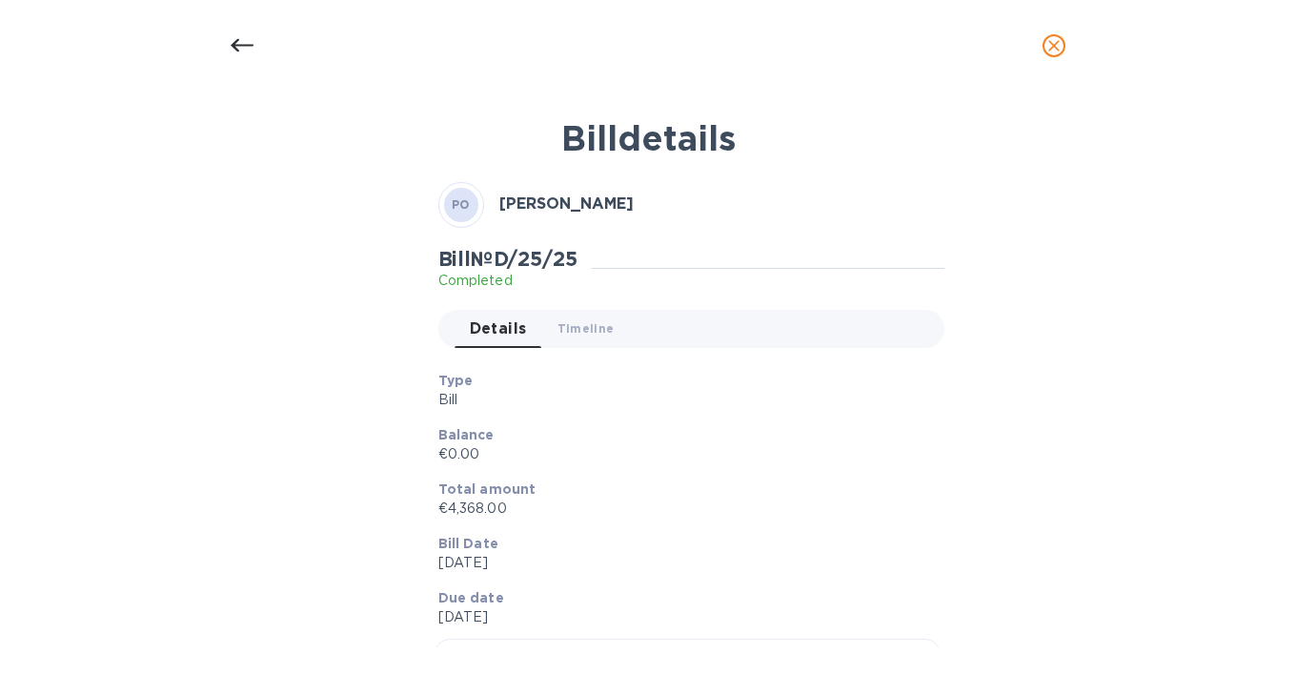
scroll to position [360, 0]
click at [1051, 41] on icon "close" at bounding box center [1054, 45] width 19 height 19
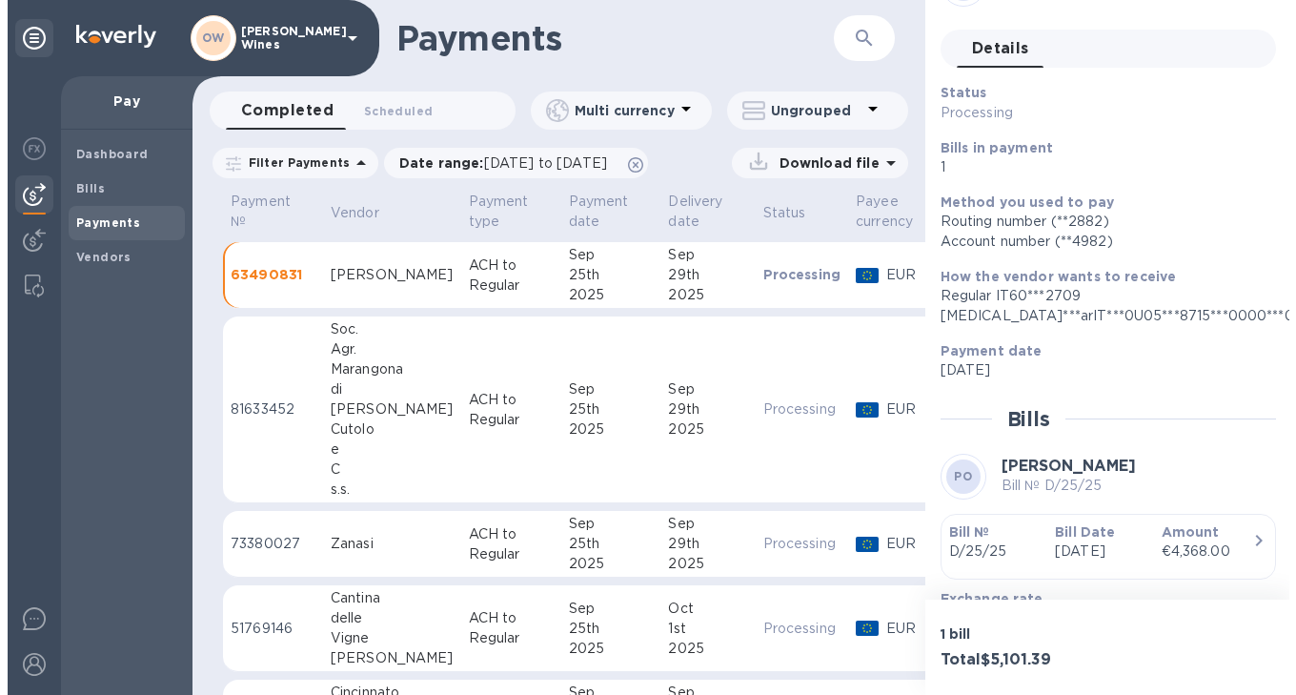
scroll to position [595, 0]
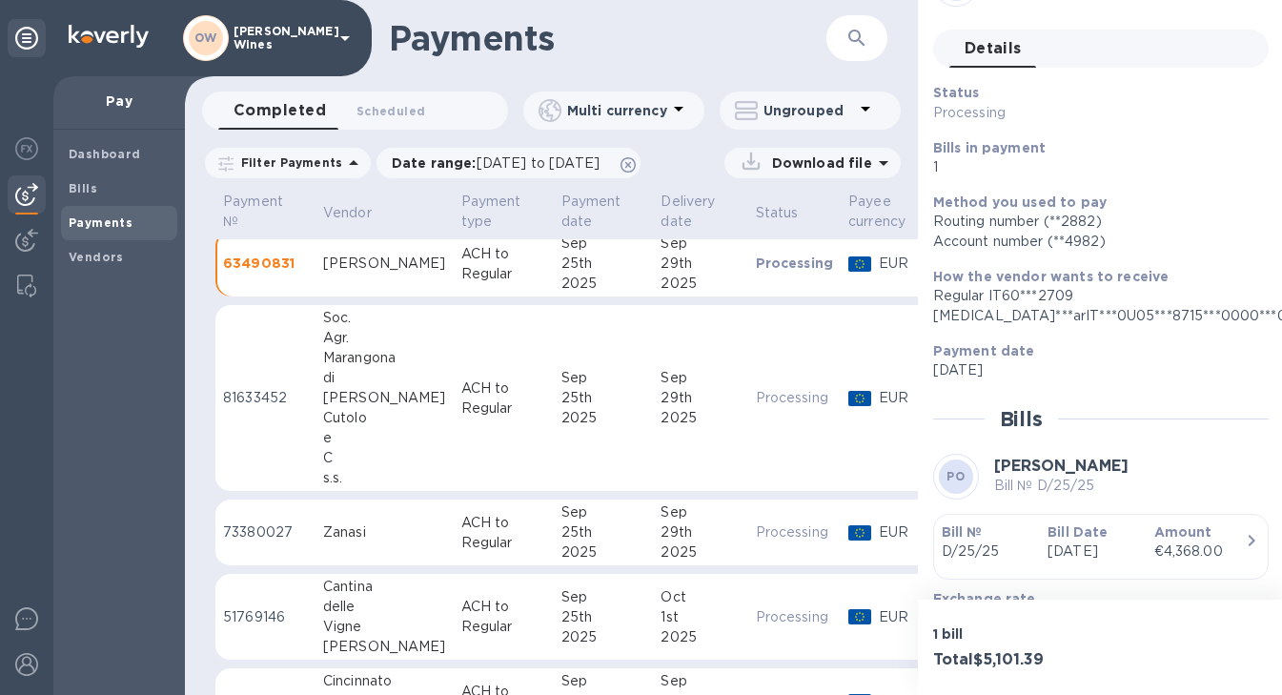
click at [375, 358] on div "Marangona" at bounding box center [384, 358] width 123 height 20
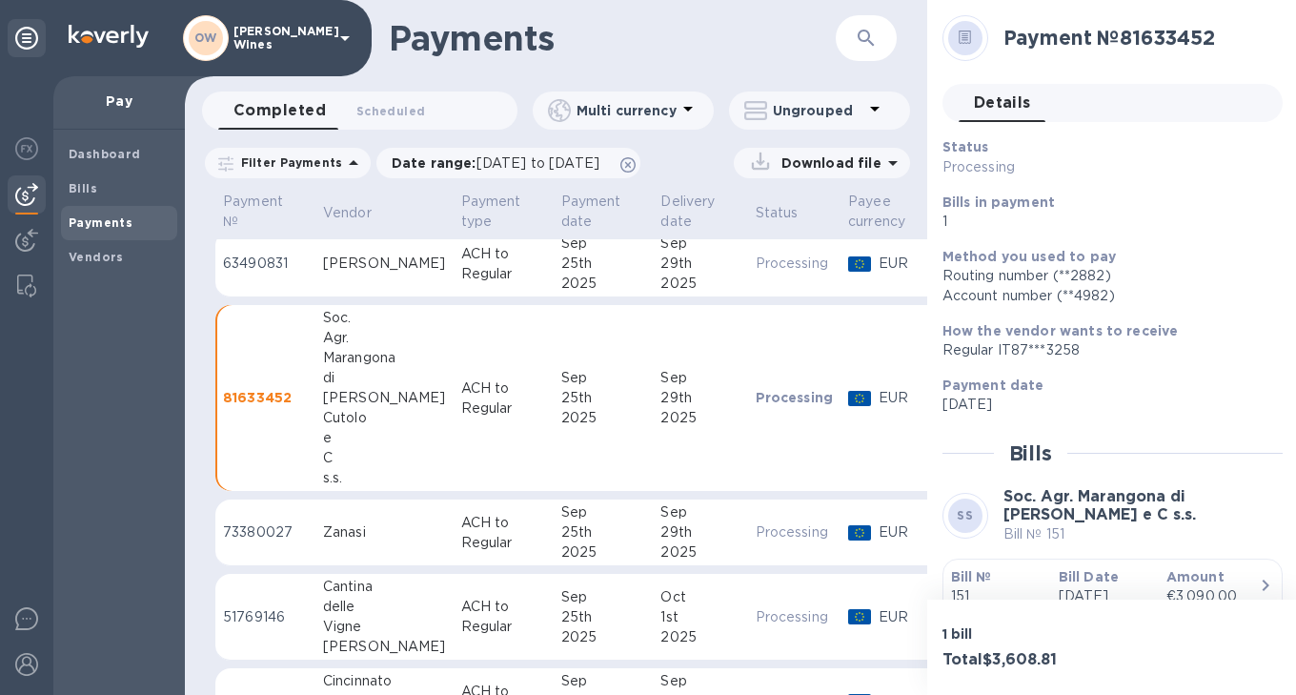
click at [969, 569] on b "Bill №" at bounding box center [971, 576] width 41 height 15
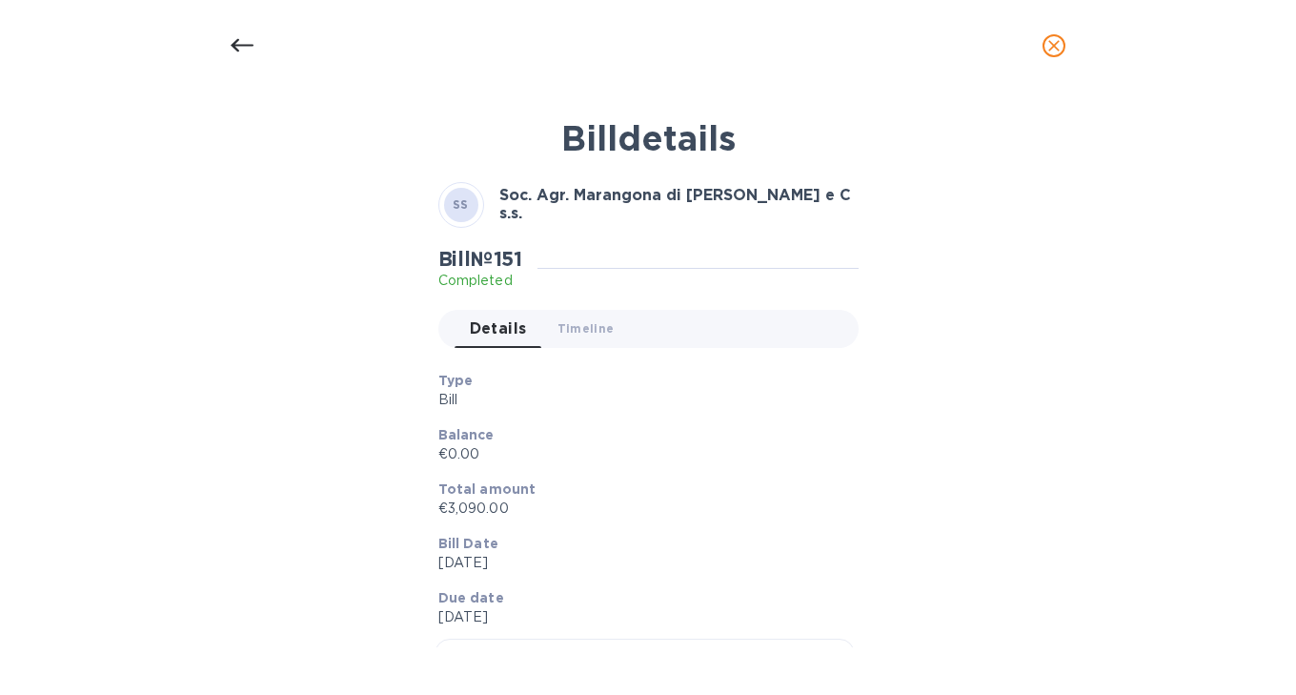
scroll to position [595, 0]
click at [1053, 44] on icon "close" at bounding box center [1054, 45] width 19 height 19
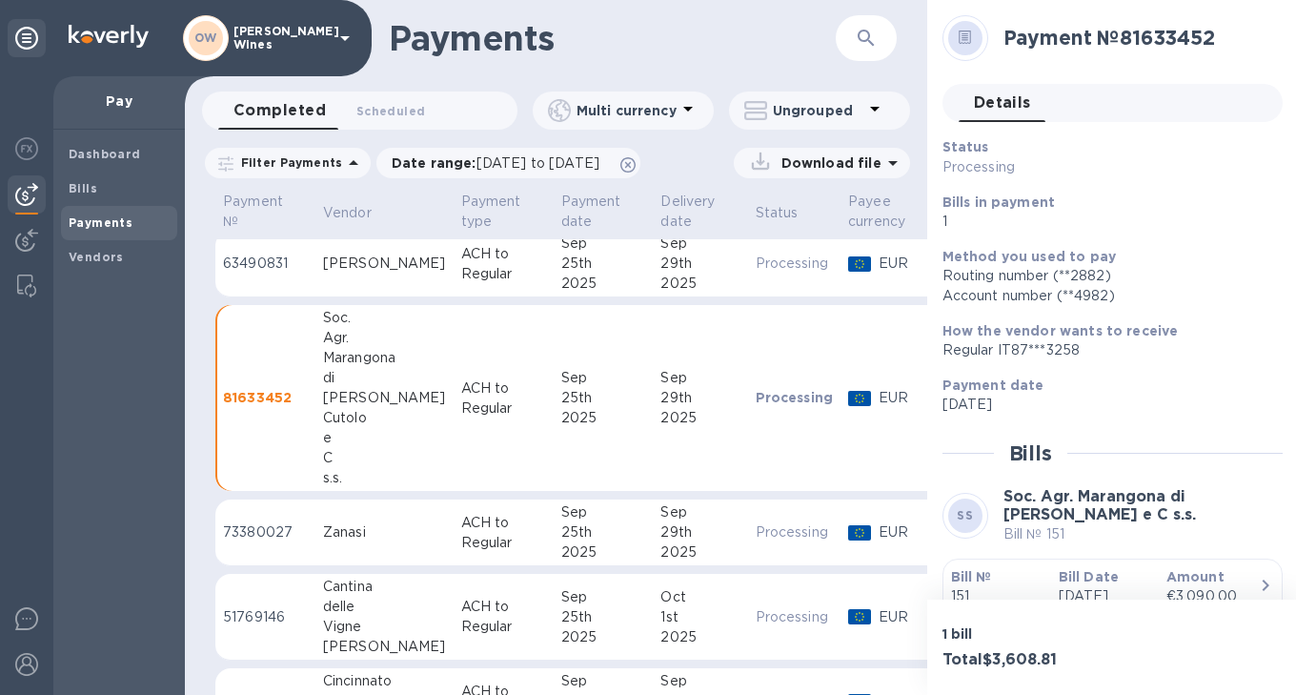
scroll to position [45, 0]
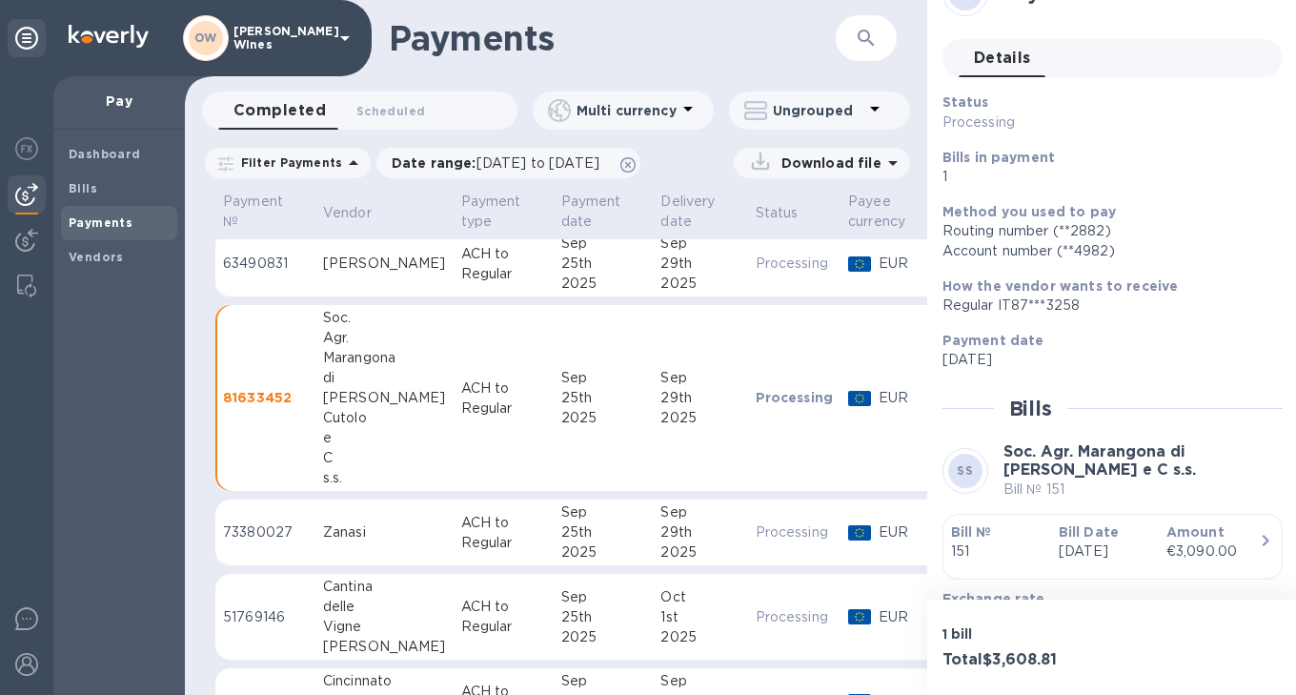
click at [338, 531] on div "Zanasi" at bounding box center [384, 532] width 123 height 20
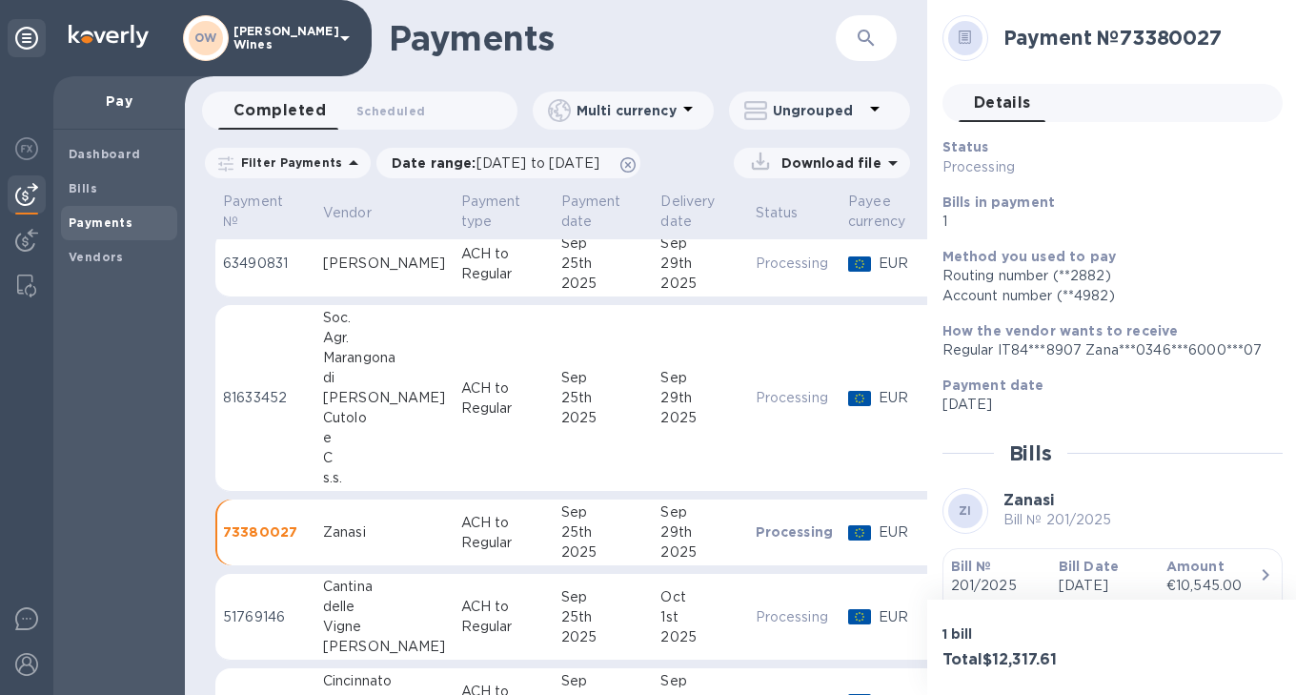
click at [979, 574] on b "Bill №" at bounding box center [971, 566] width 41 height 15
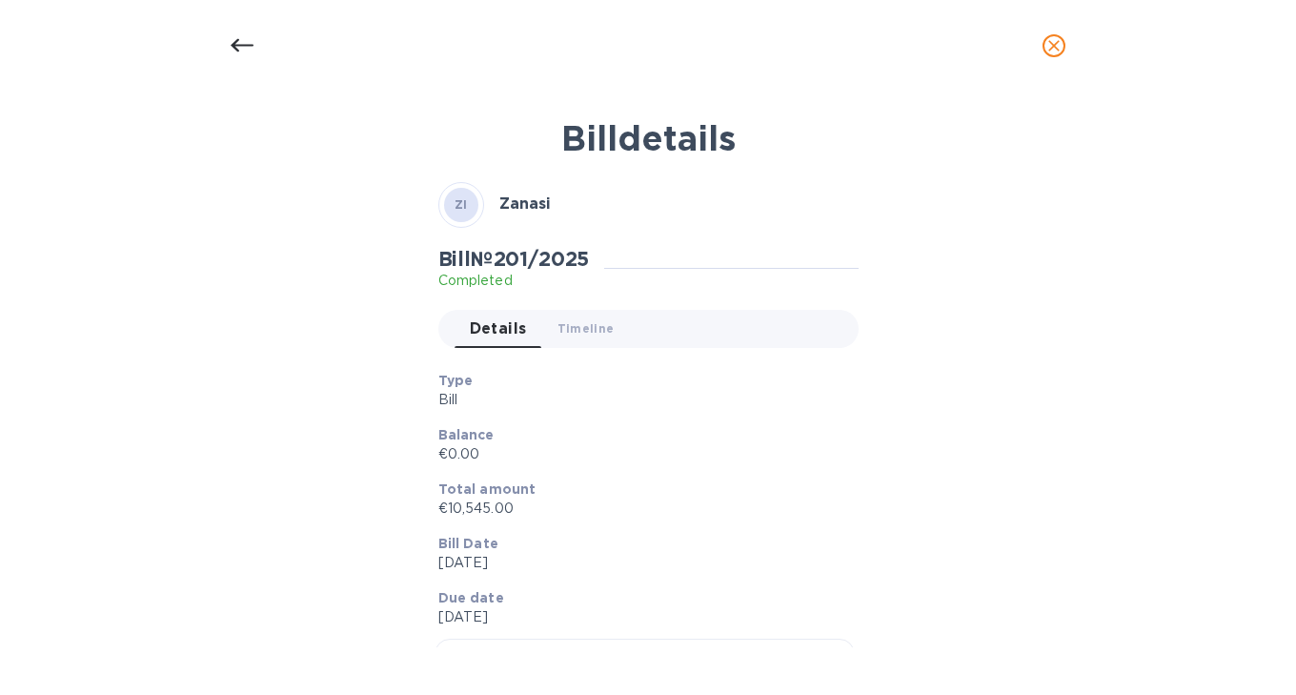
scroll to position [595, 0]
click at [233, 47] on icon at bounding box center [242, 45] width 23 height 13
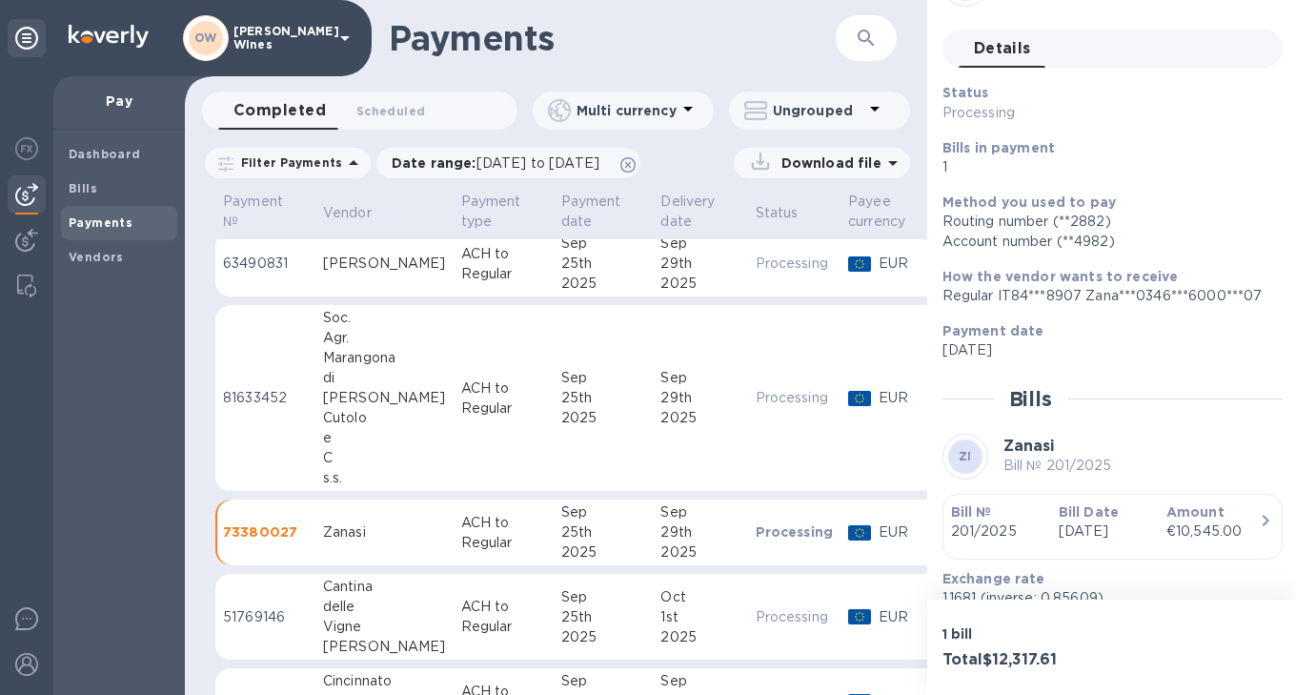
click at [347, 603] on div "delle" at bounding box center [384, 607] width 123 height 20
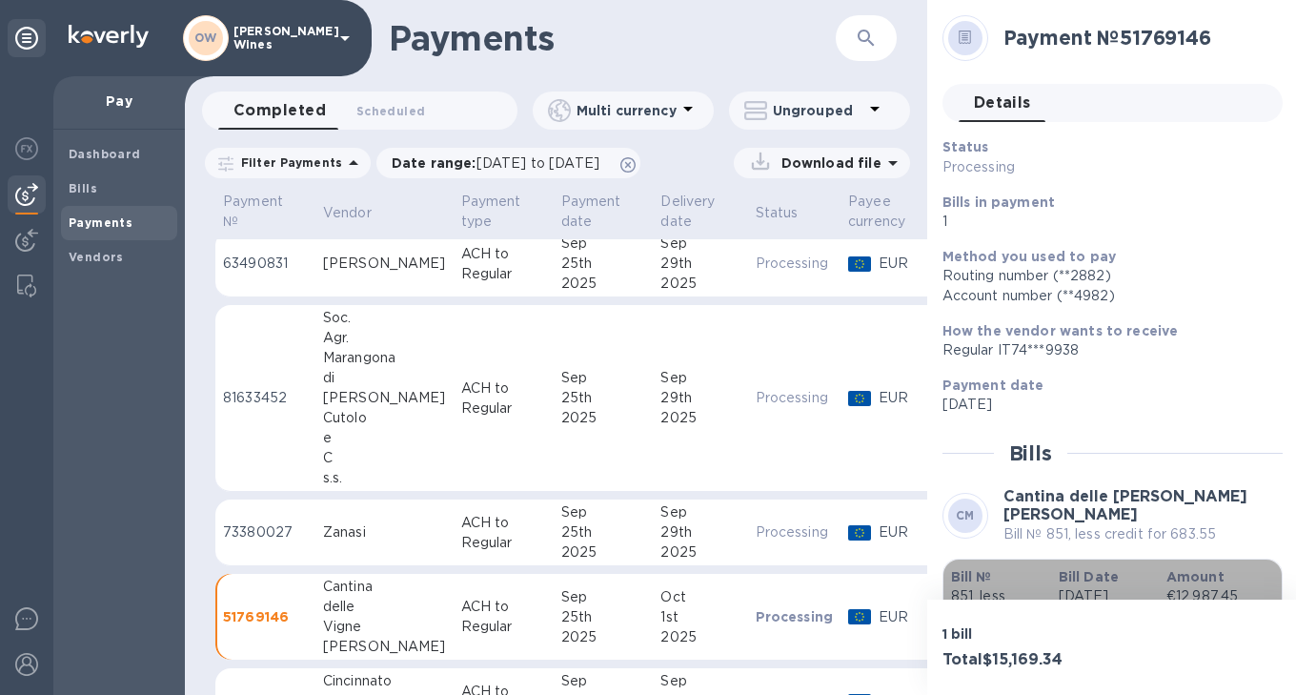
click at [977, 569] on b "Bill №" at bounding box center [971, 576] width 41 height 15
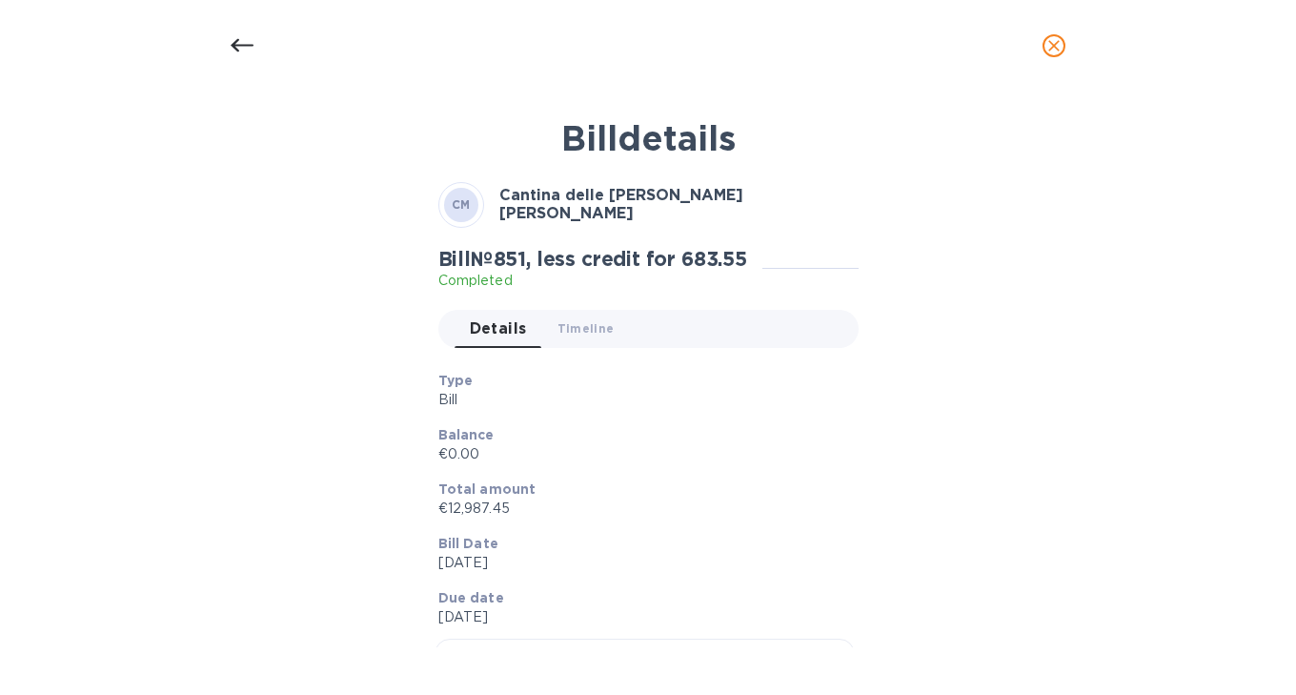
scroll to position [595, 0]
click at [237, 37] on icon at bounding box center [242, 45] width 23 height 23
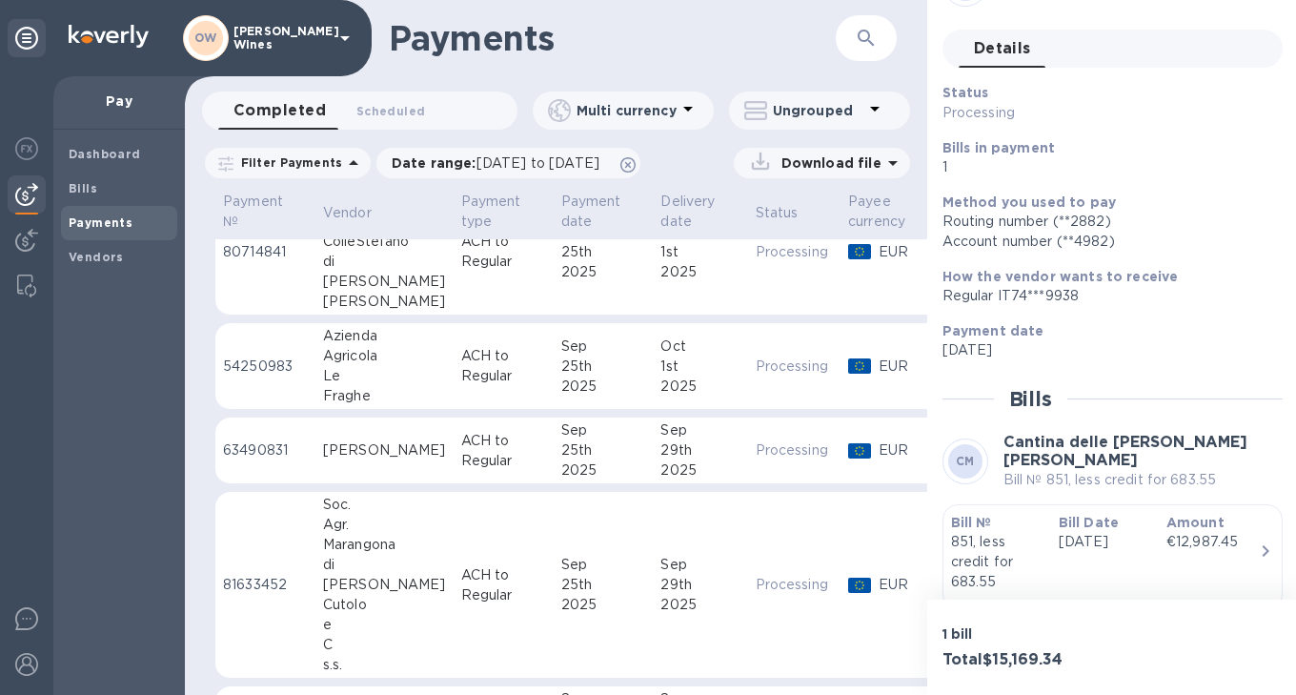
scroll to position [412, 0]
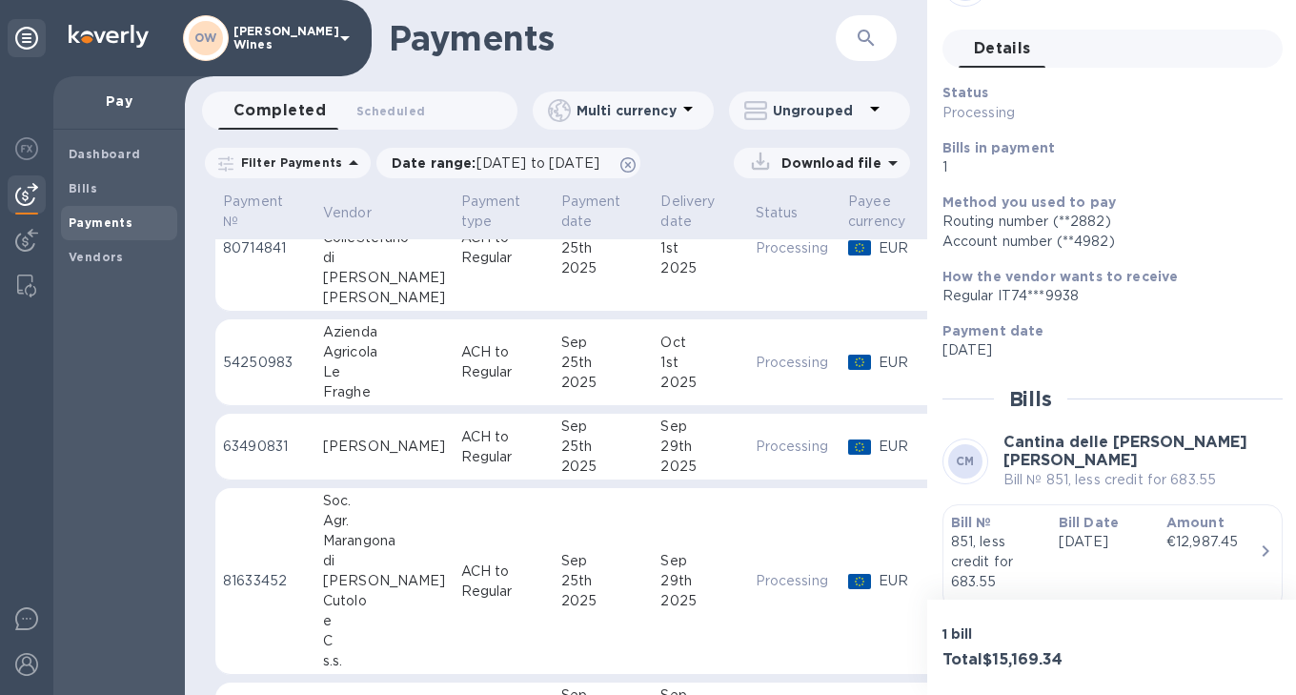
click at [347, 326] on div "Azienda" at bounding box center [384, 332] width 123 height 20
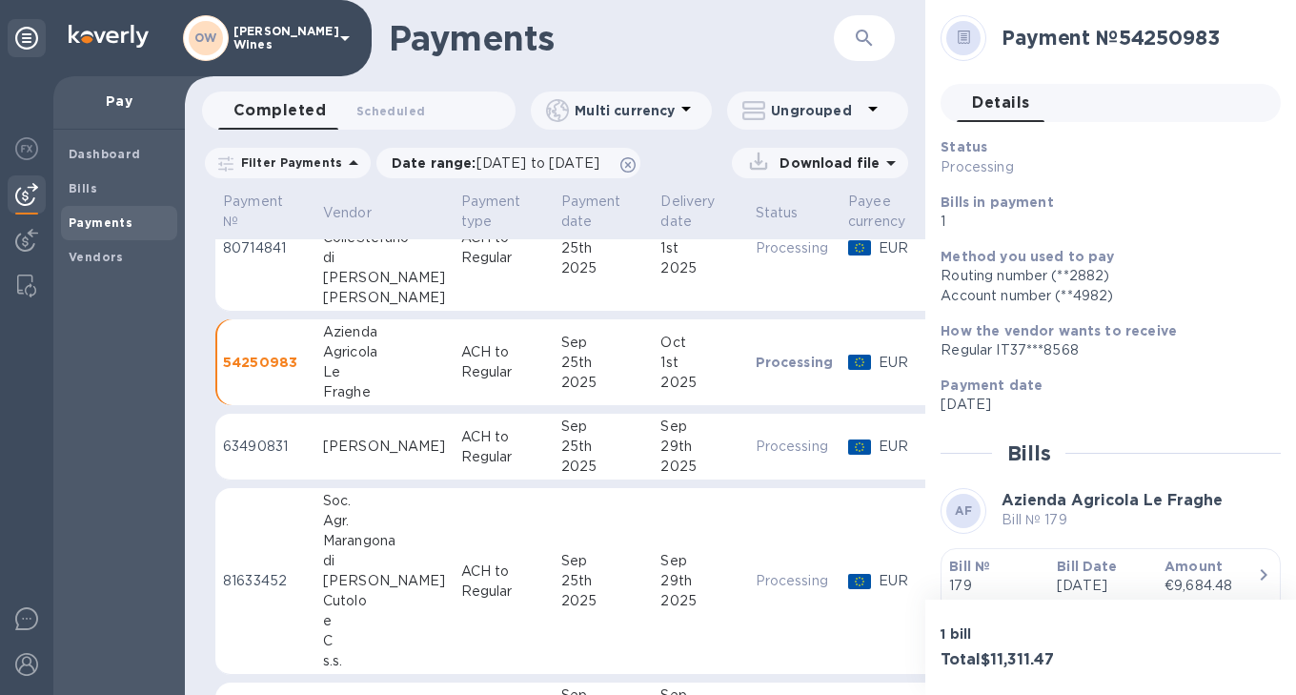
click at [975, 559] on b "Bill №" at bounding box center [969, 566] width 41 height 15
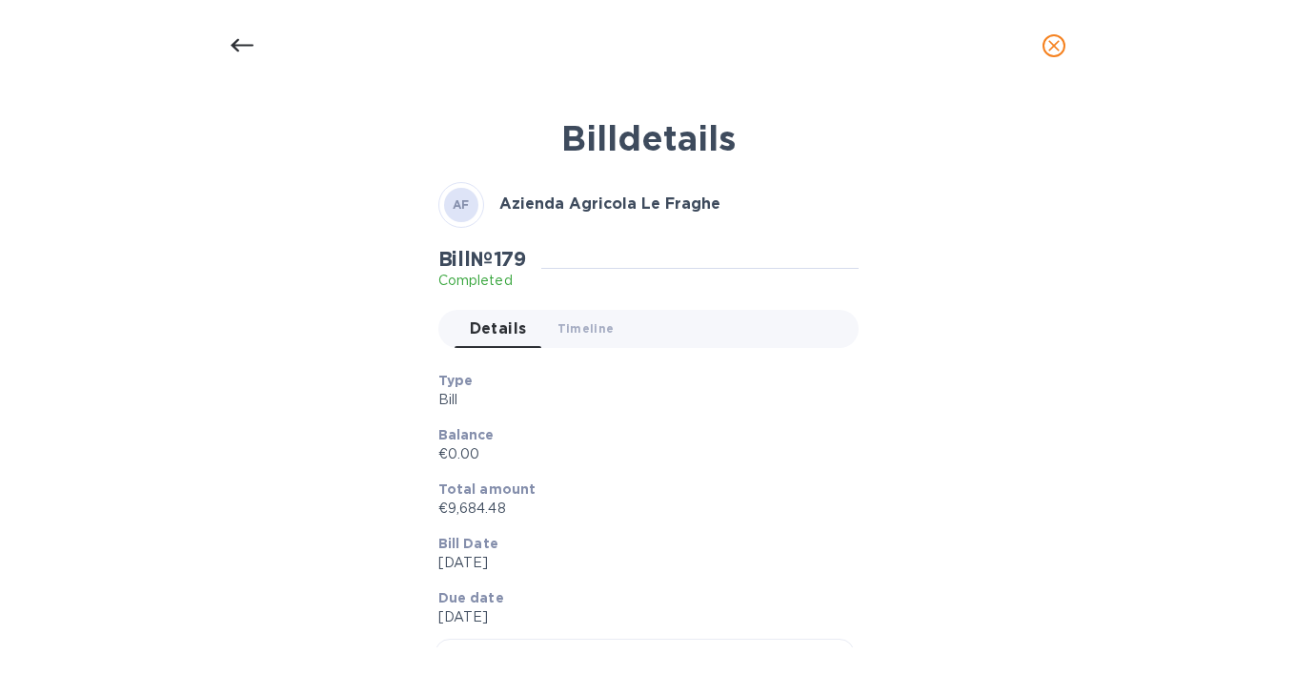
scroll to position [412, 0]
click at [239, 51] on icon at bounding box center [242, 45] width 23 height 23
